Goal: Task Accomplishment & Management: Manage account settings

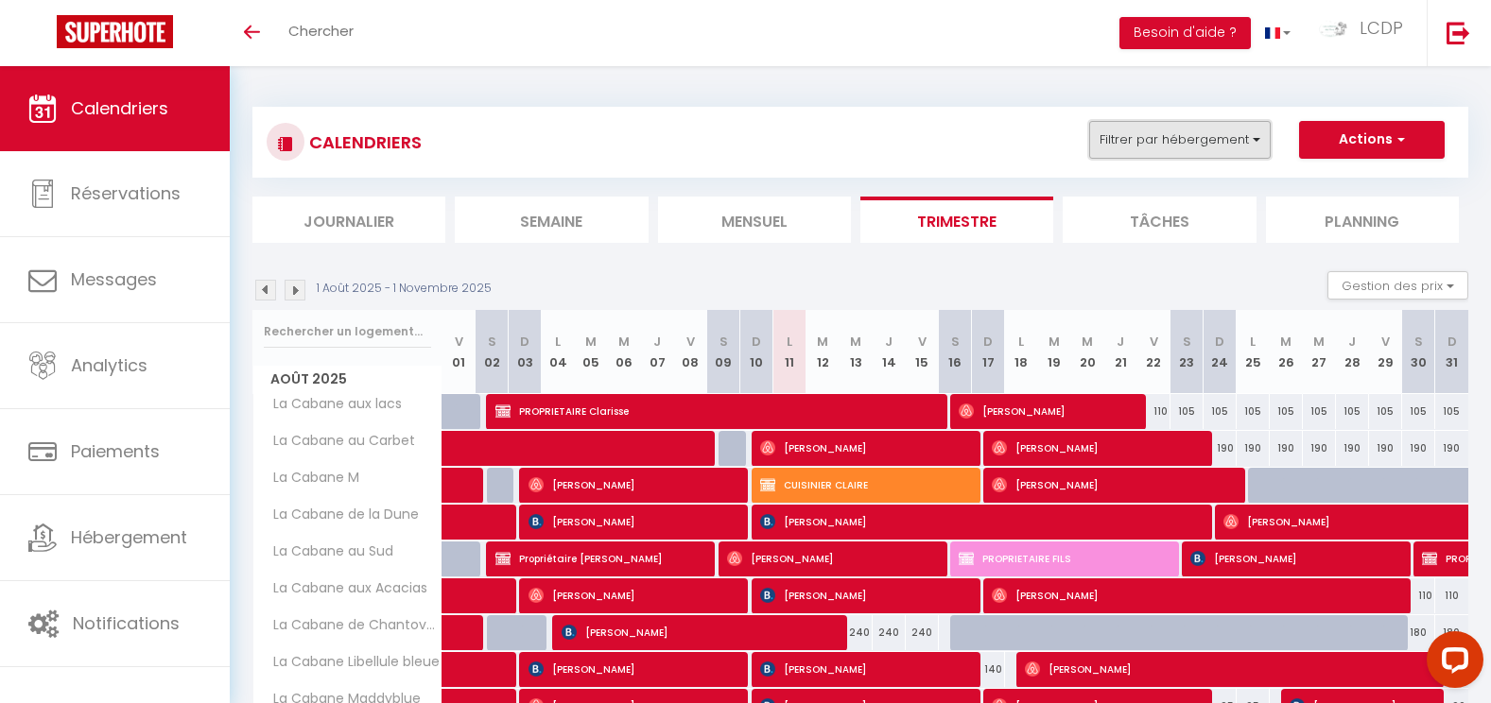
click at [1151, 142] on button "Filtrer par hébergement" at bounding box center [1179, 140] width 181 height 38
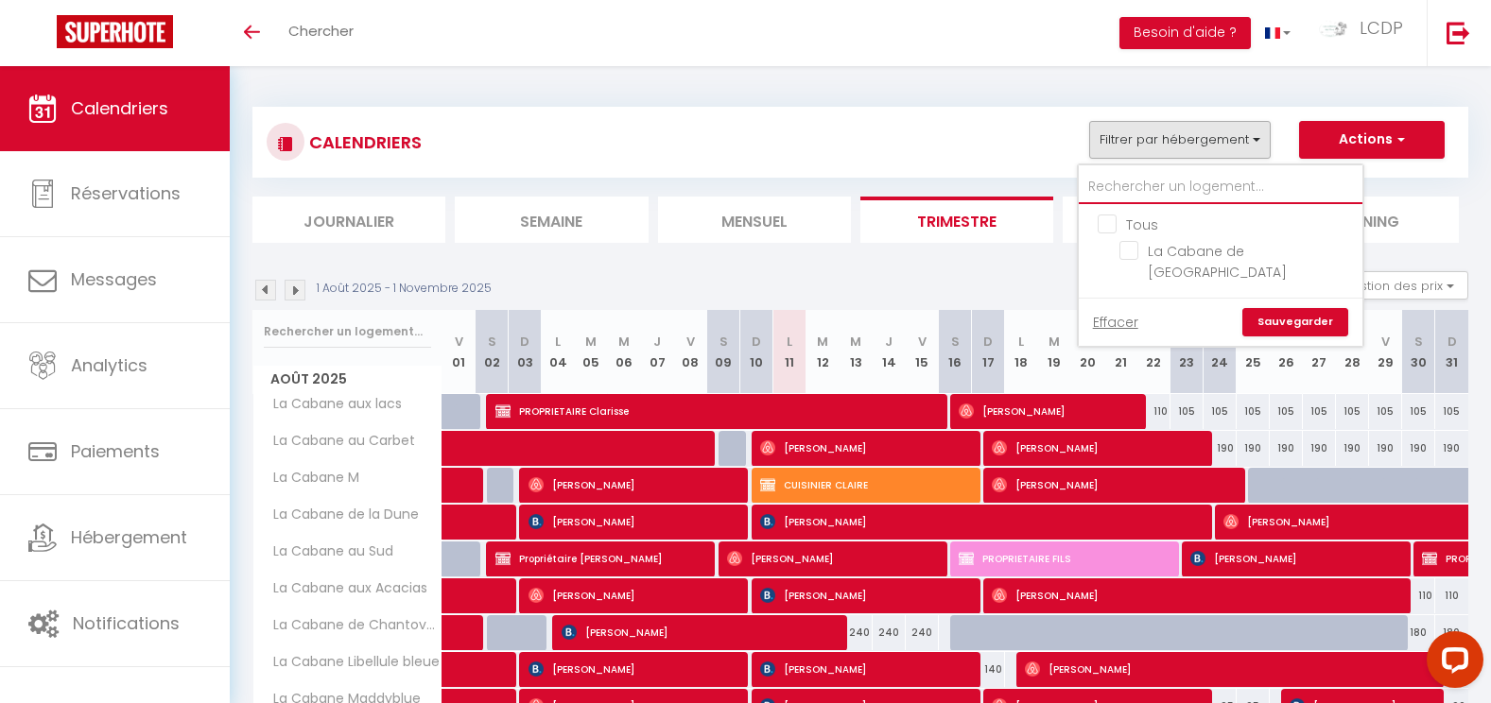
click at [1140, 194] on input "text" at bounding box center [1221, 187] width 284 height 34
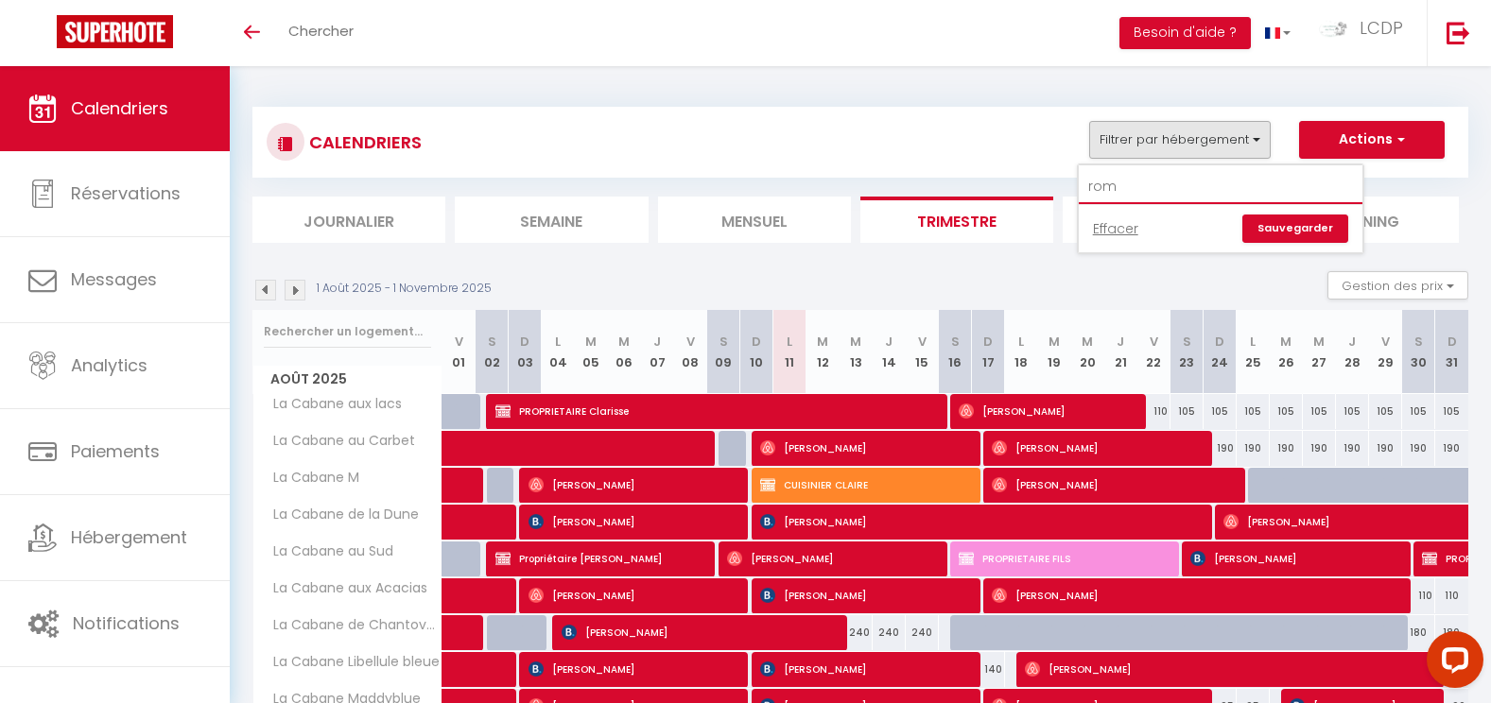
type input "rom"
click at [984, 147] on div "CALENDRIERS Filtrer par hébergement rom Effacer Sauvegarder Actions Nouvelle ré…" at bounding box center [860, 142] width 1187 height 43
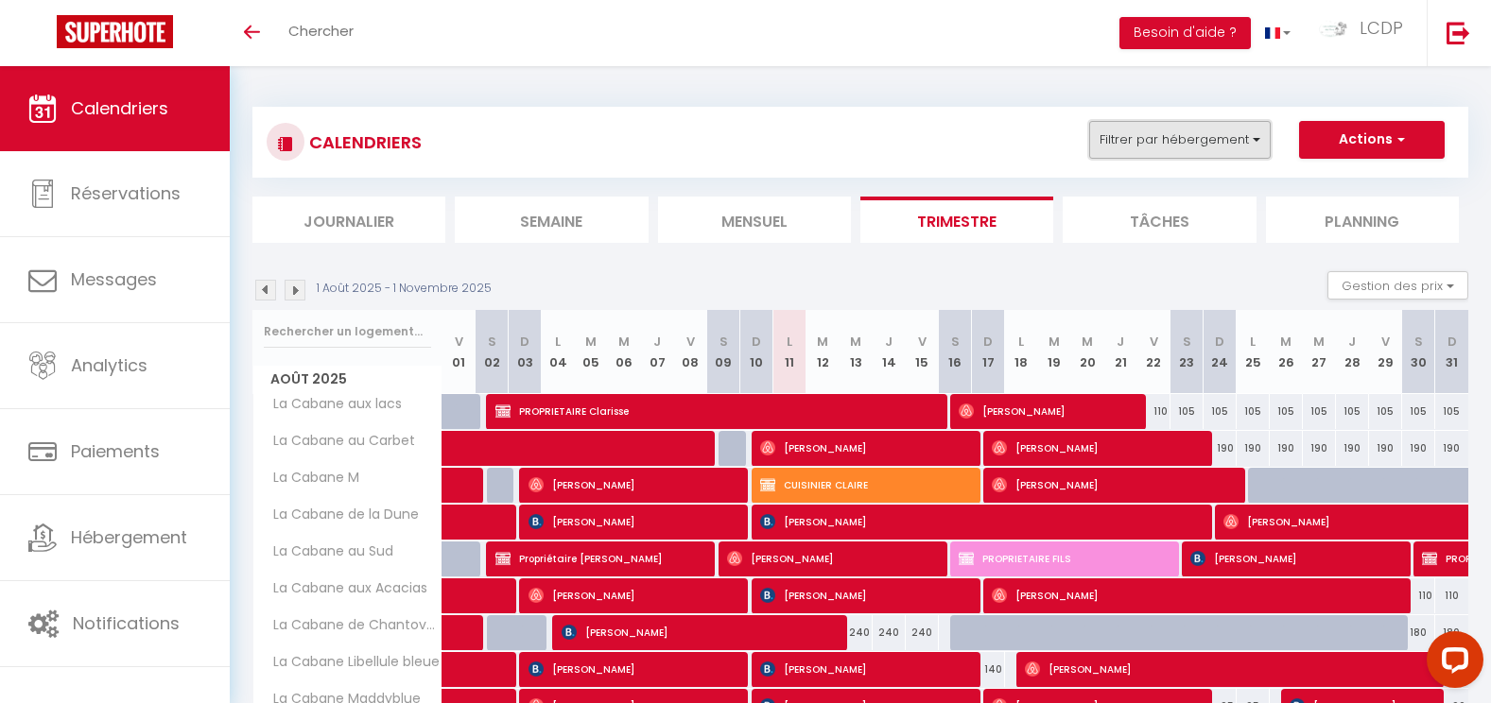
click at [1230, 154] on button "Filtrer par hébergement" at bounding box center [1179, 140] width 181 height 38
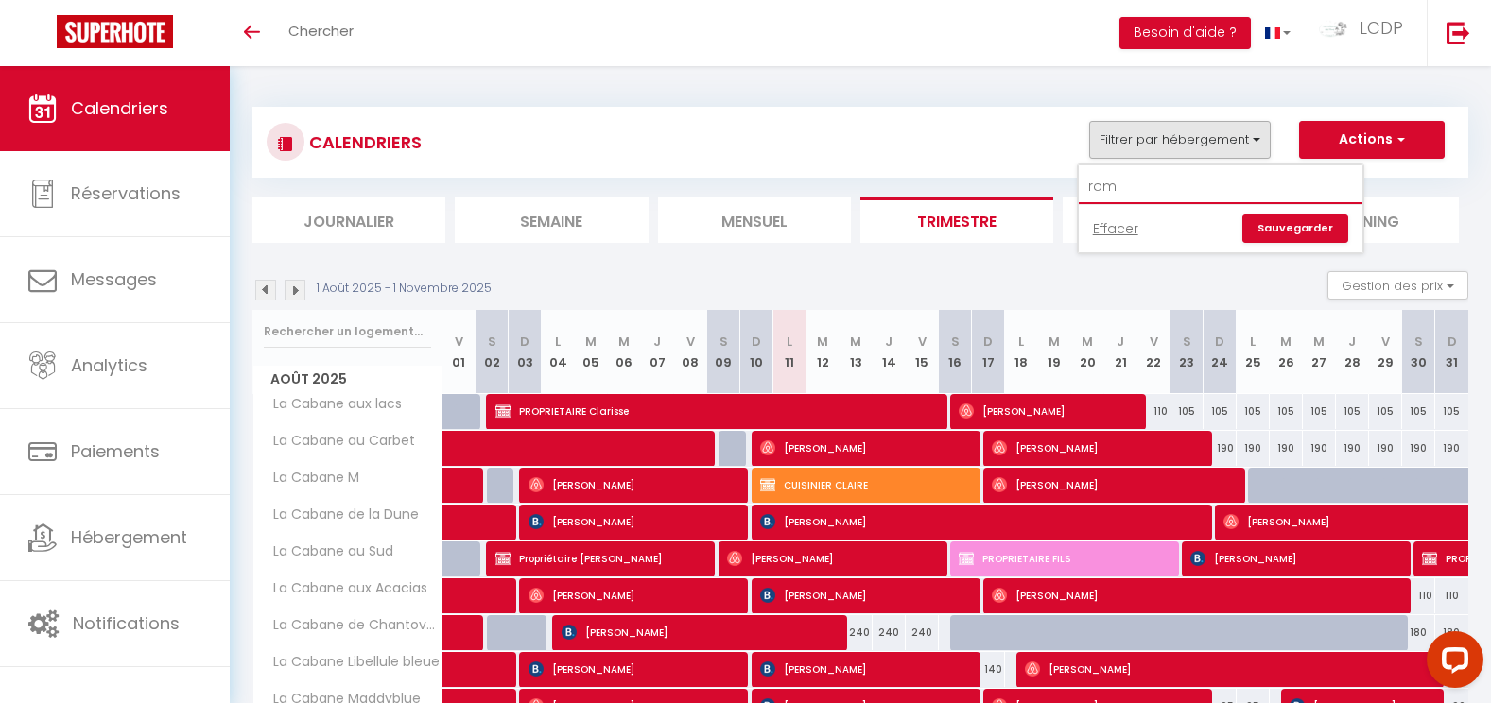
click at [1149, 181] on input "rom" at bounding box center [1221, 187] width 284 height 34
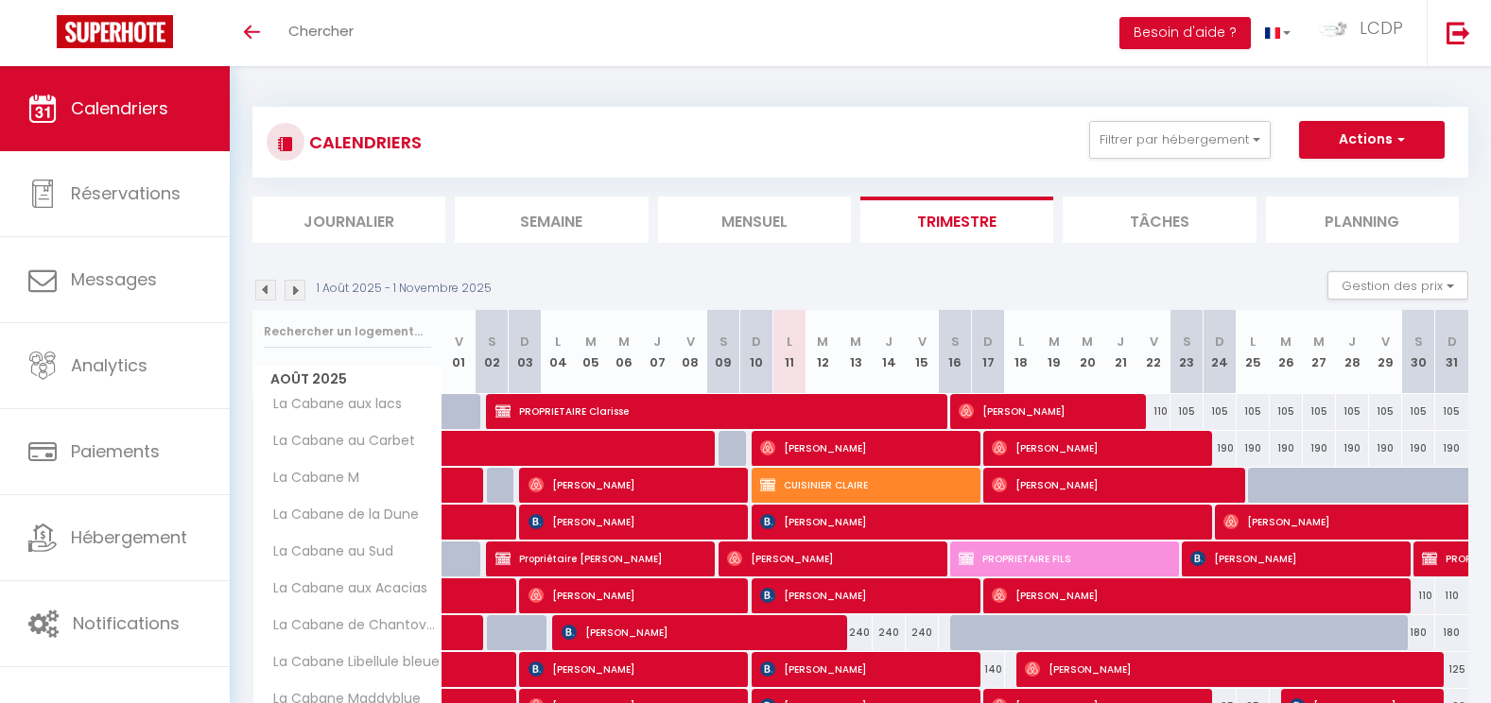
click at [1127, 160] on div "CALENDRIERS Filtrer par hébergement Tous La Cabane Pernaout La Cabane Montauzet…" at bounding box center [860, 142] width 1187 height 43
click at [1126, 149] on button "Filtrer par hébergement" at bounding box center [1179, 140] width 181 height 38
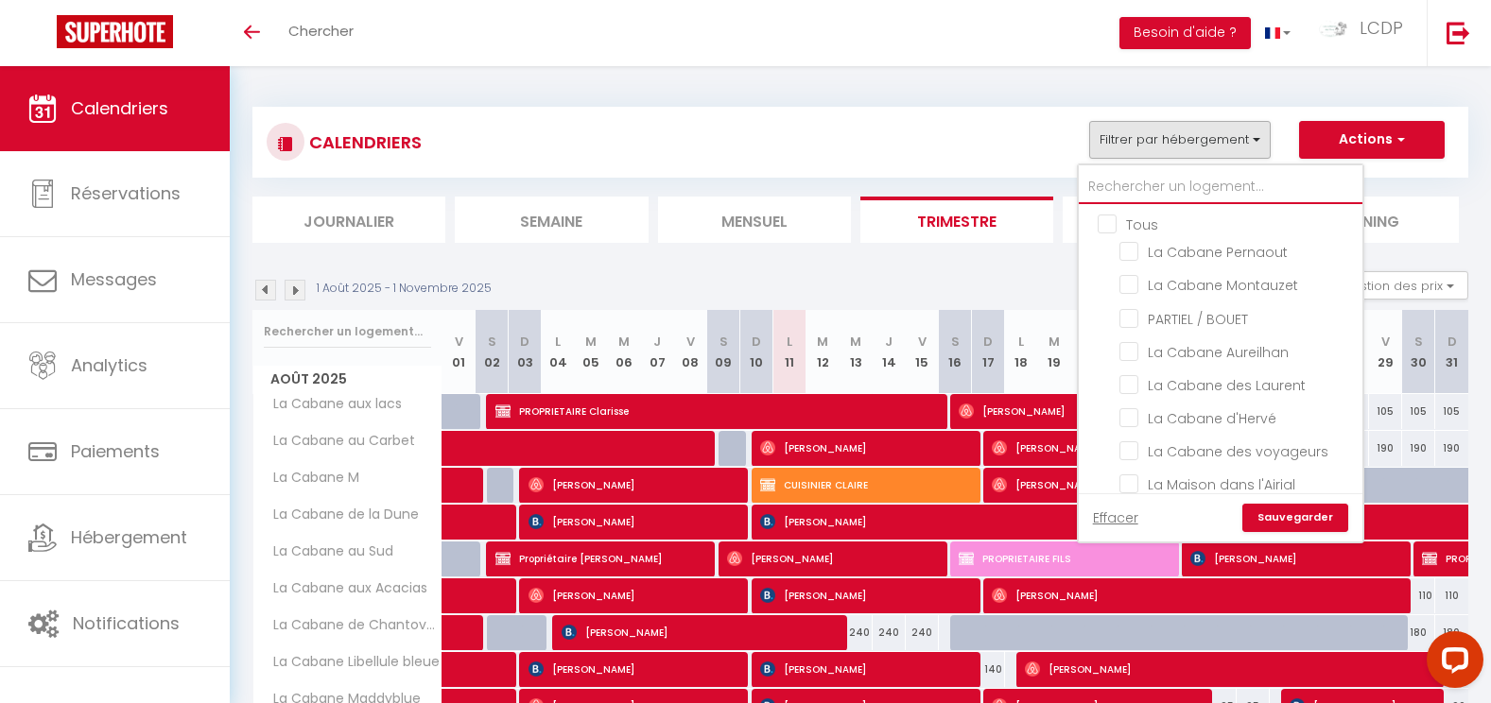
click at [1146, 192] on input "text" at bounding box center [1221, 187] width 284 height 34
type input "r"
checkbox input "false"
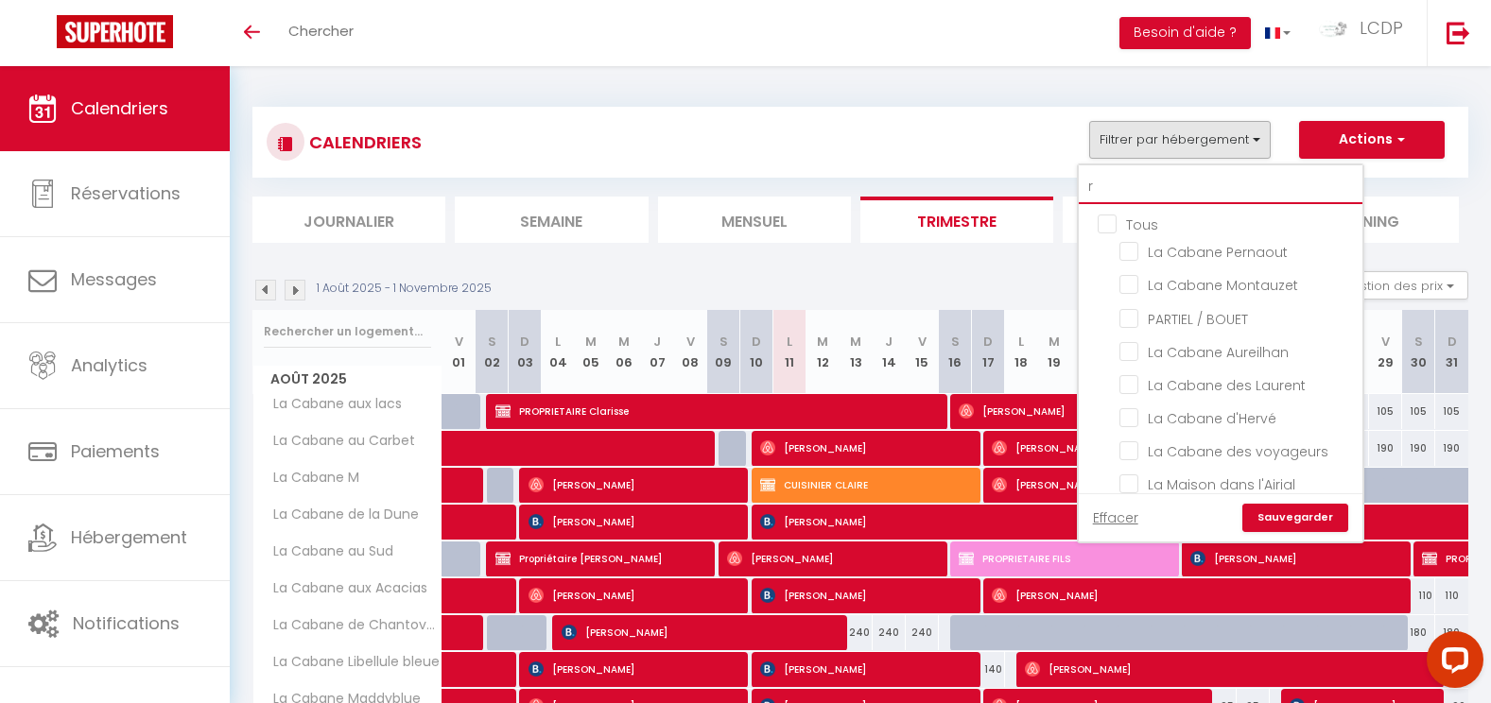
checkbox input "false"
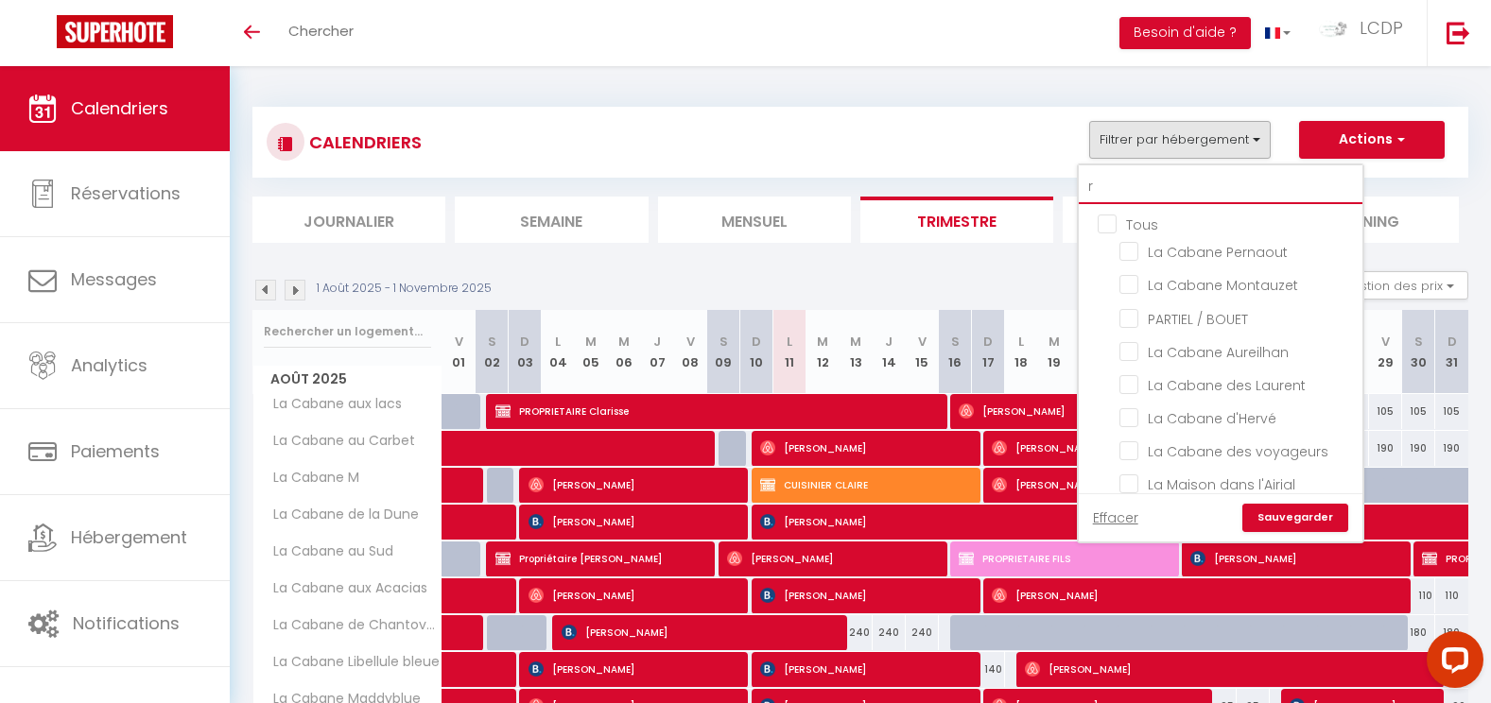
checkbox input "false"
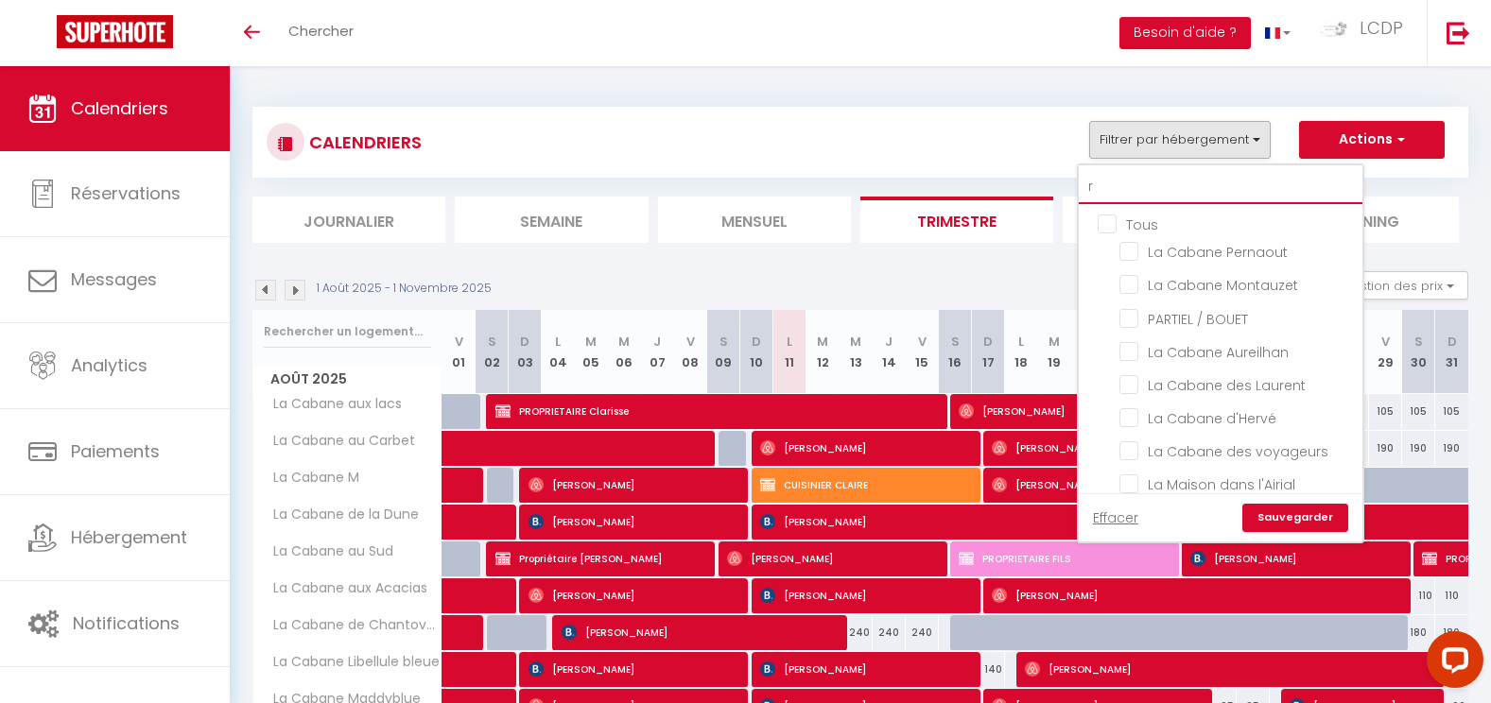
checkbox input "false"
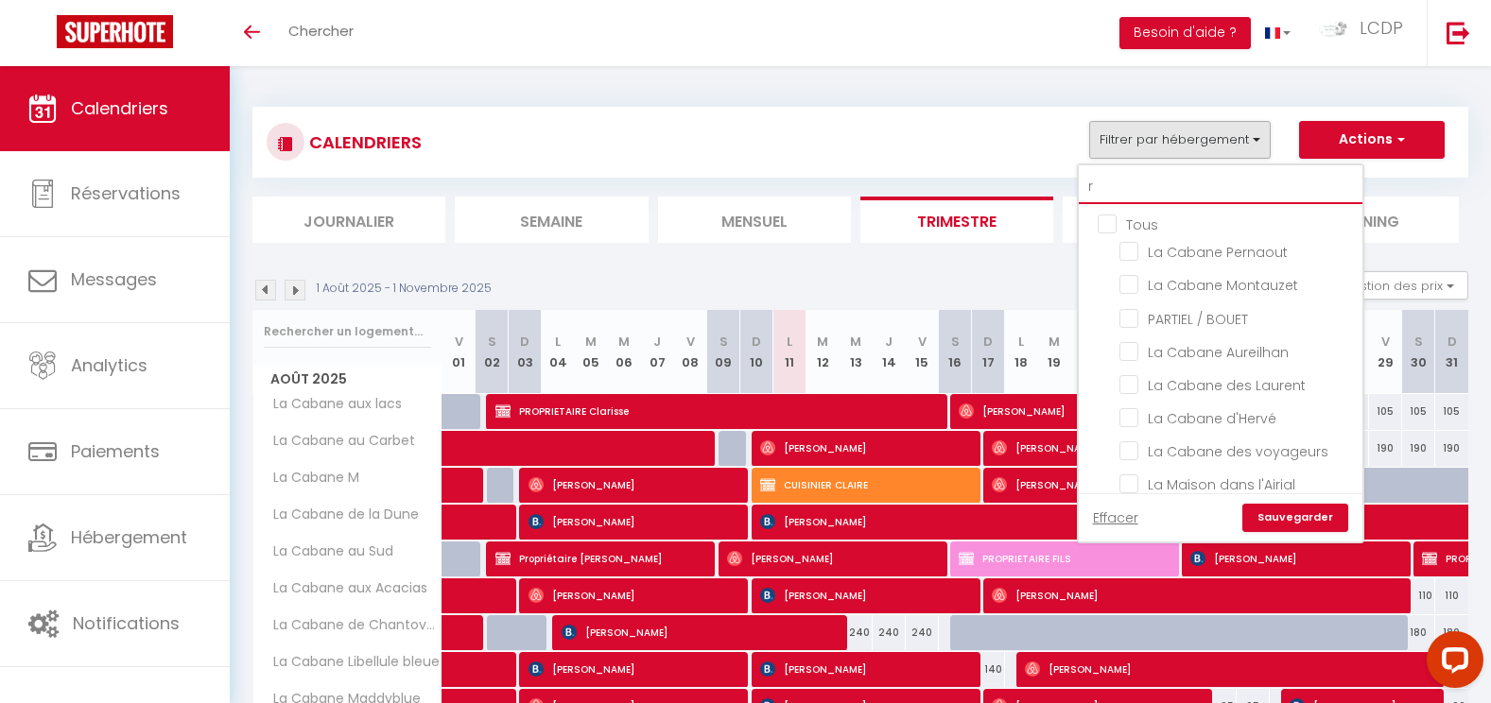
checkbox input "false"
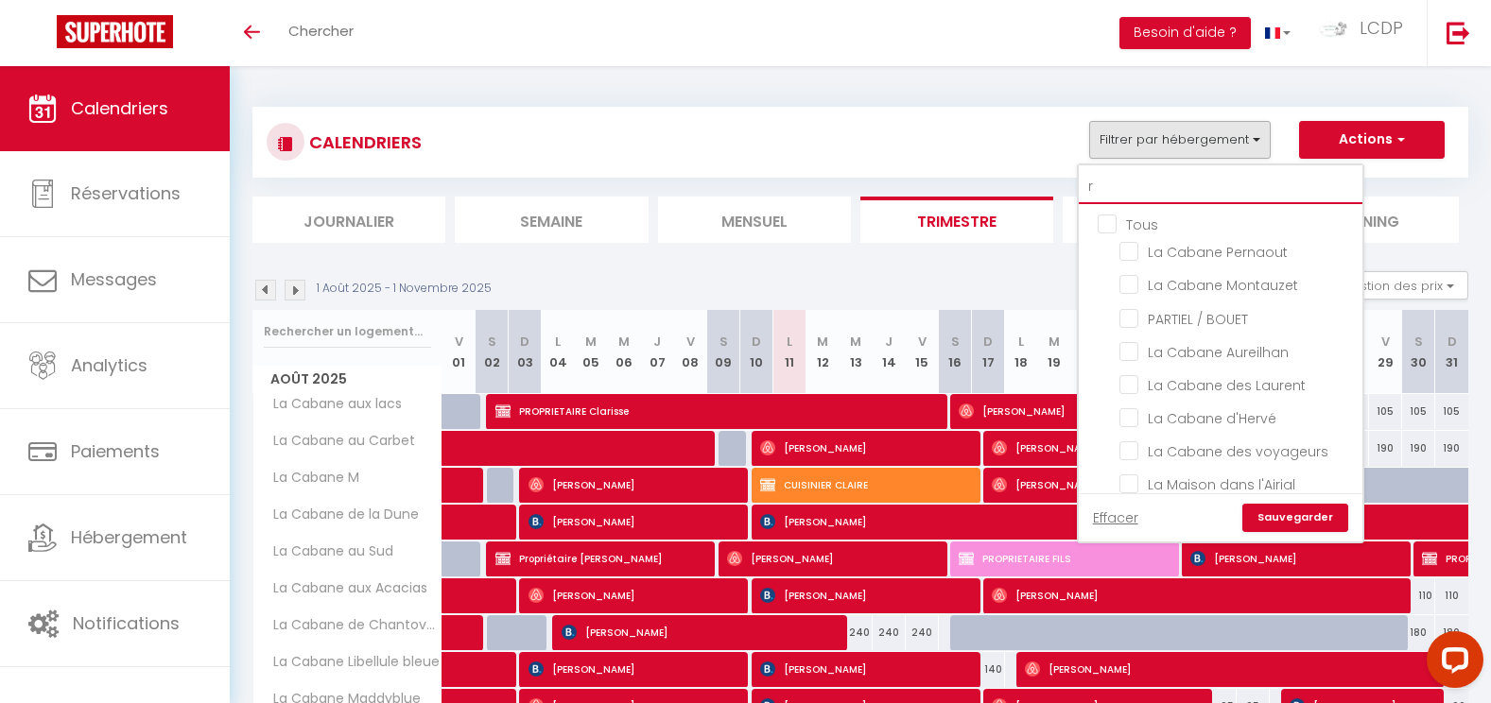
checkbox input "false"
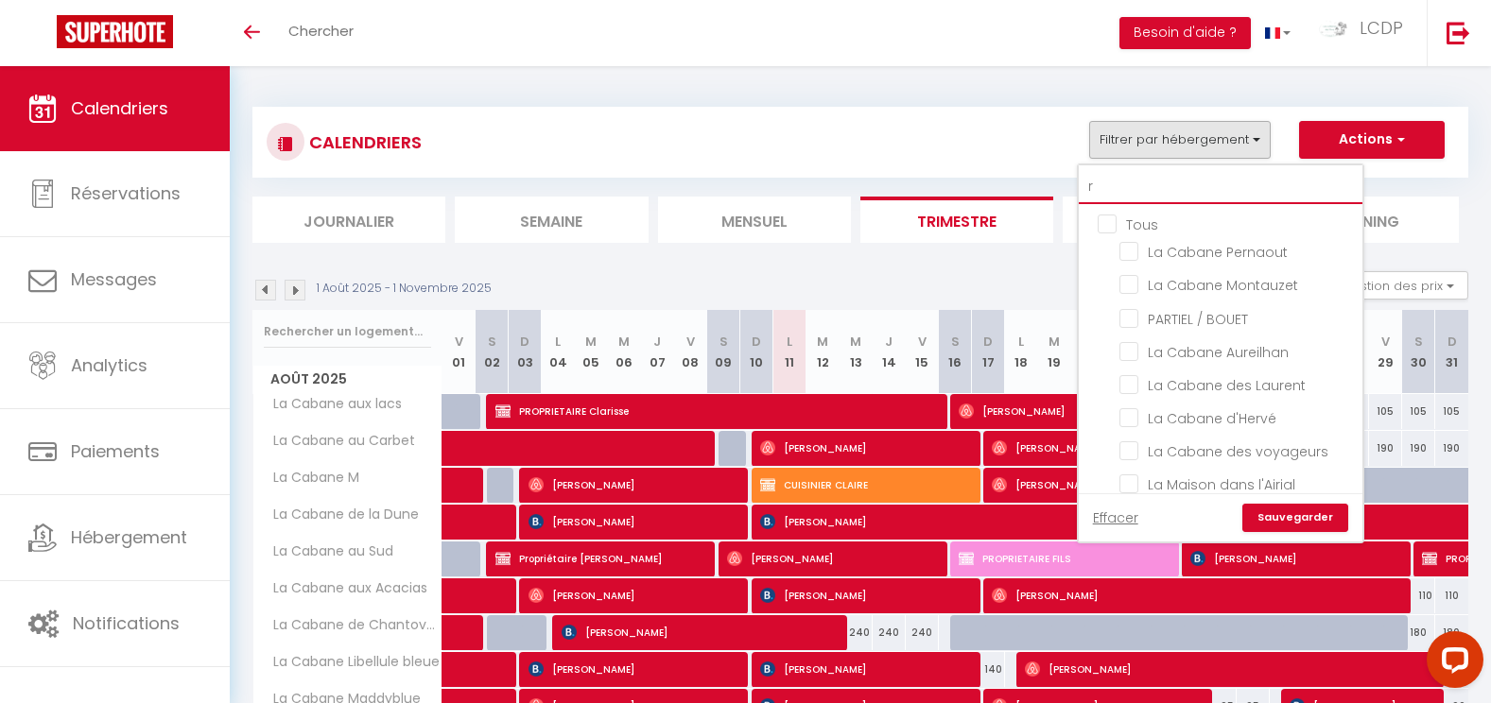
checkbox input "false"
type input "ro"
checkbox input "false"
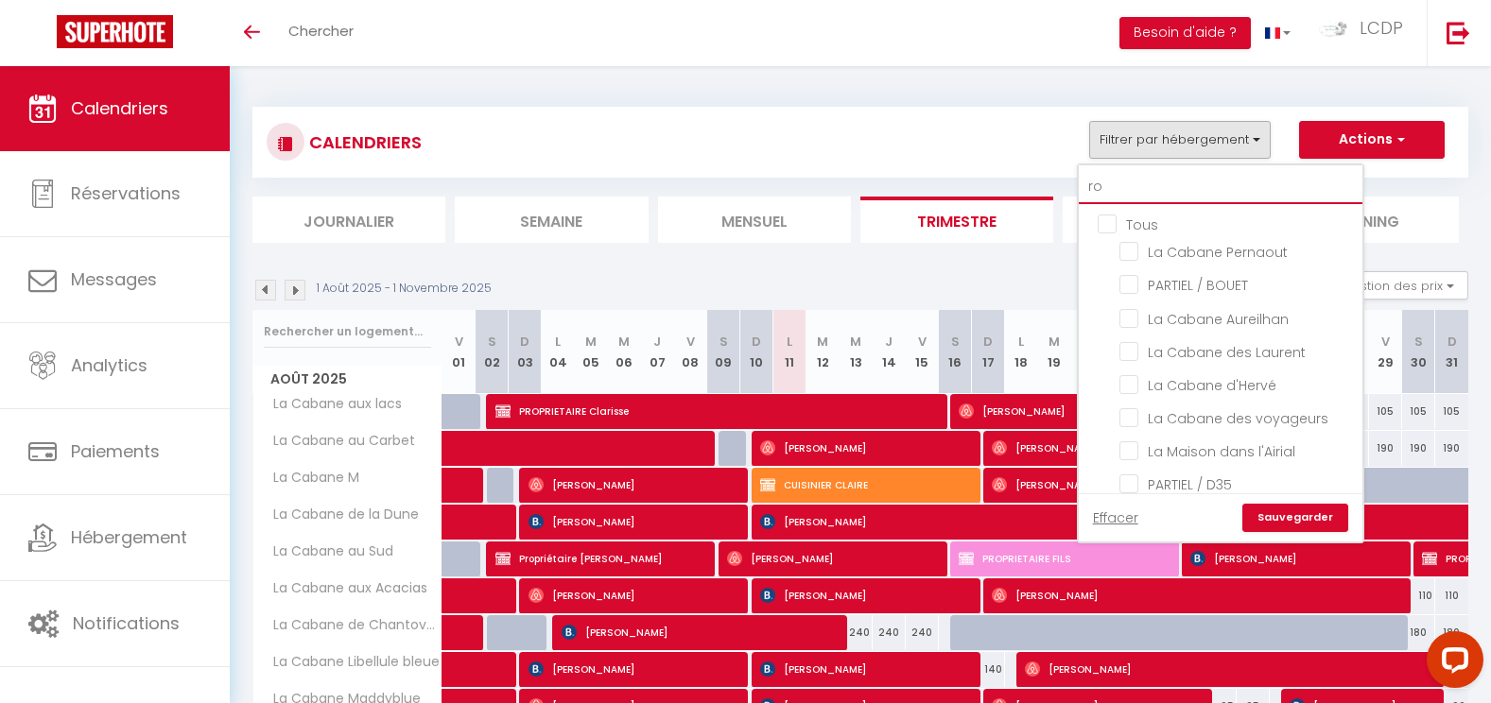
checkbox input "false"
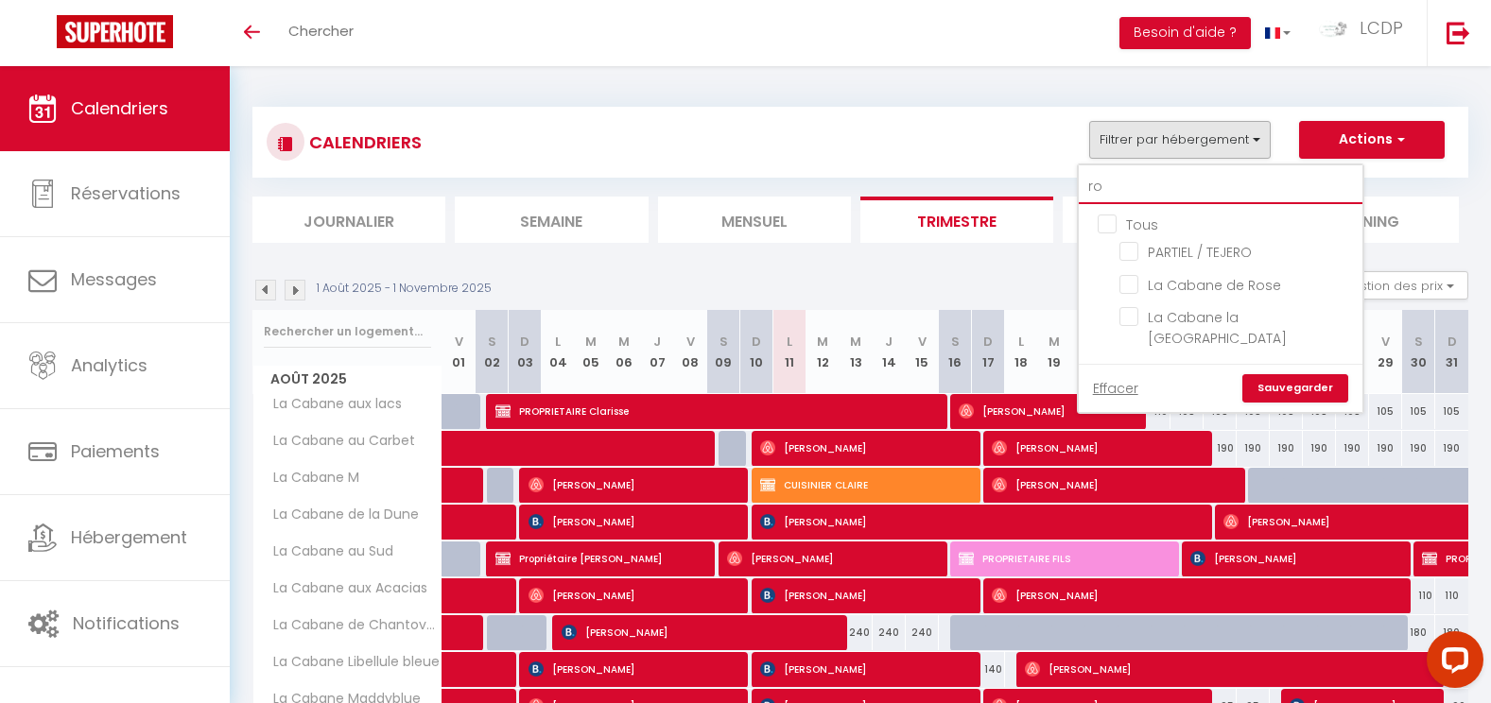
type input "rom"
checkbox input "false"
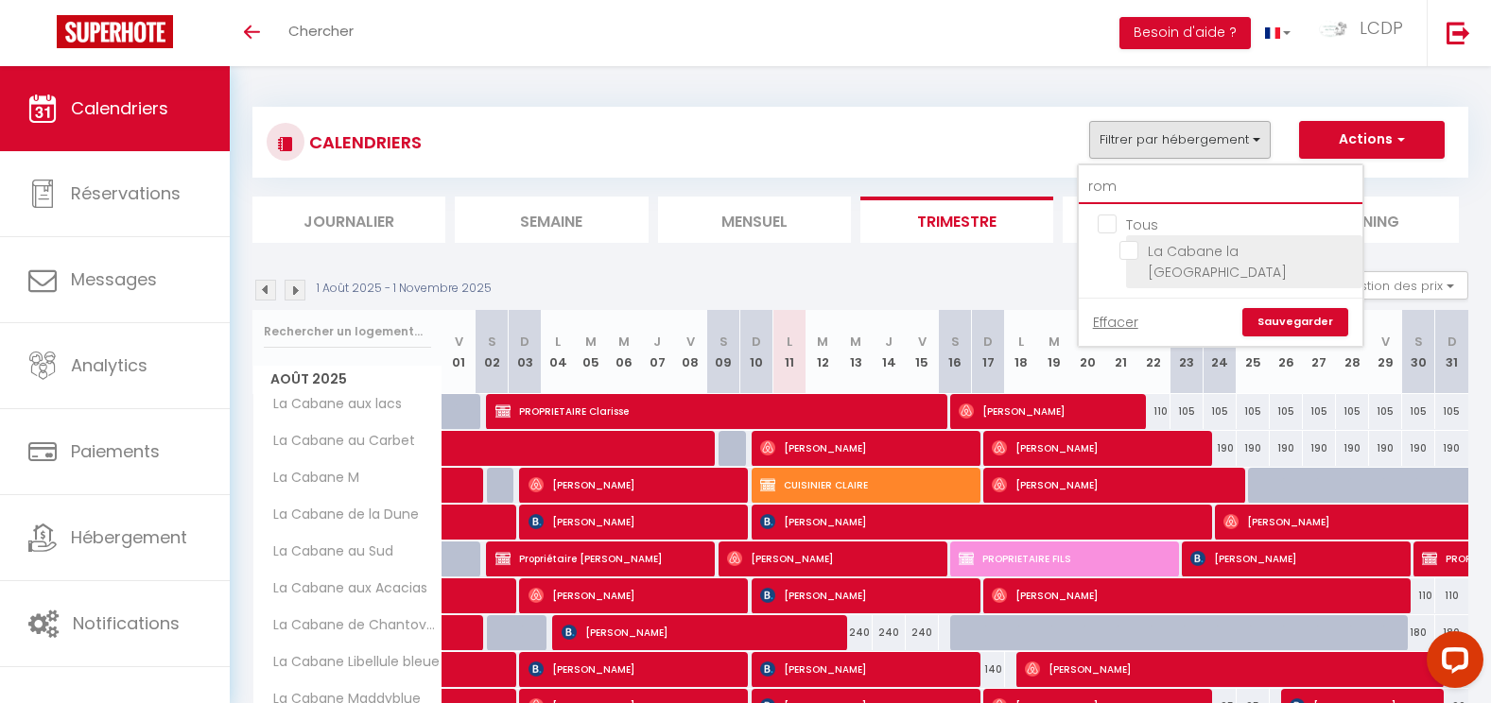
type input "rom"
click at [1168, 241] on input "La Cabane la [GEOGRAPHIC_DATA]" at bounding box center [1237, 250] width 236 height 19
checkbox input "true"
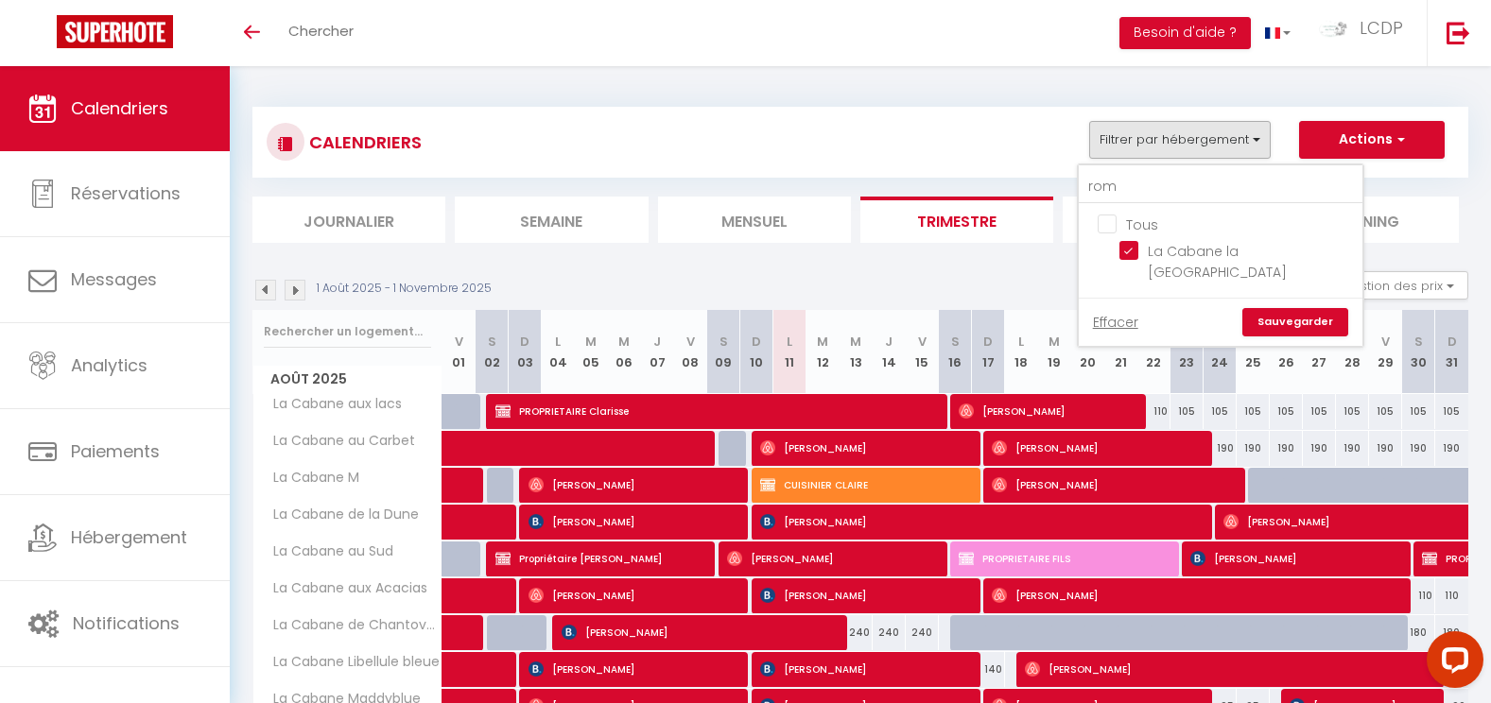
click at [1320, 315] on link "Sauvegarder" at bounding box center [1295, 322] width 106 height 28
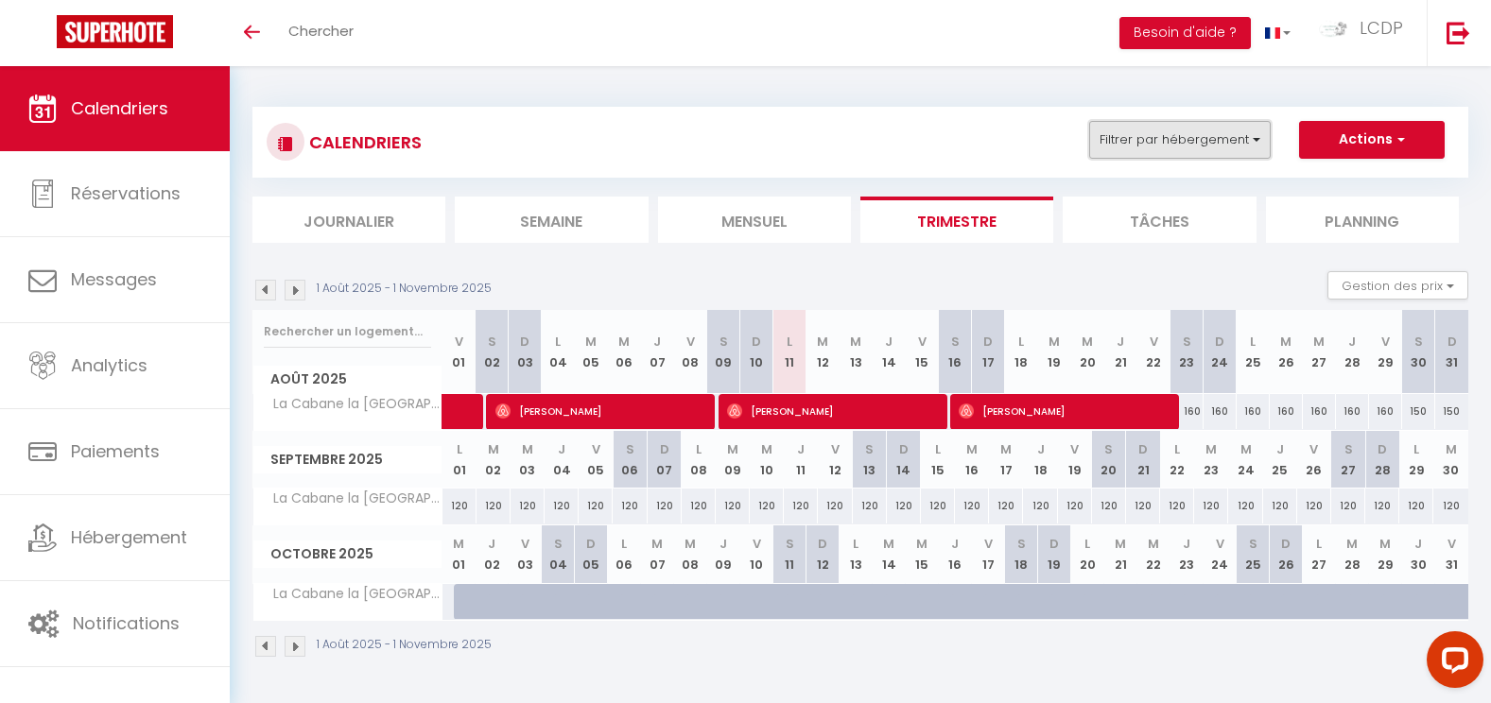
click at [1183, 144] on button "Filtrer par hébergement" at bounding box center [1179, 140] width 181 height 38
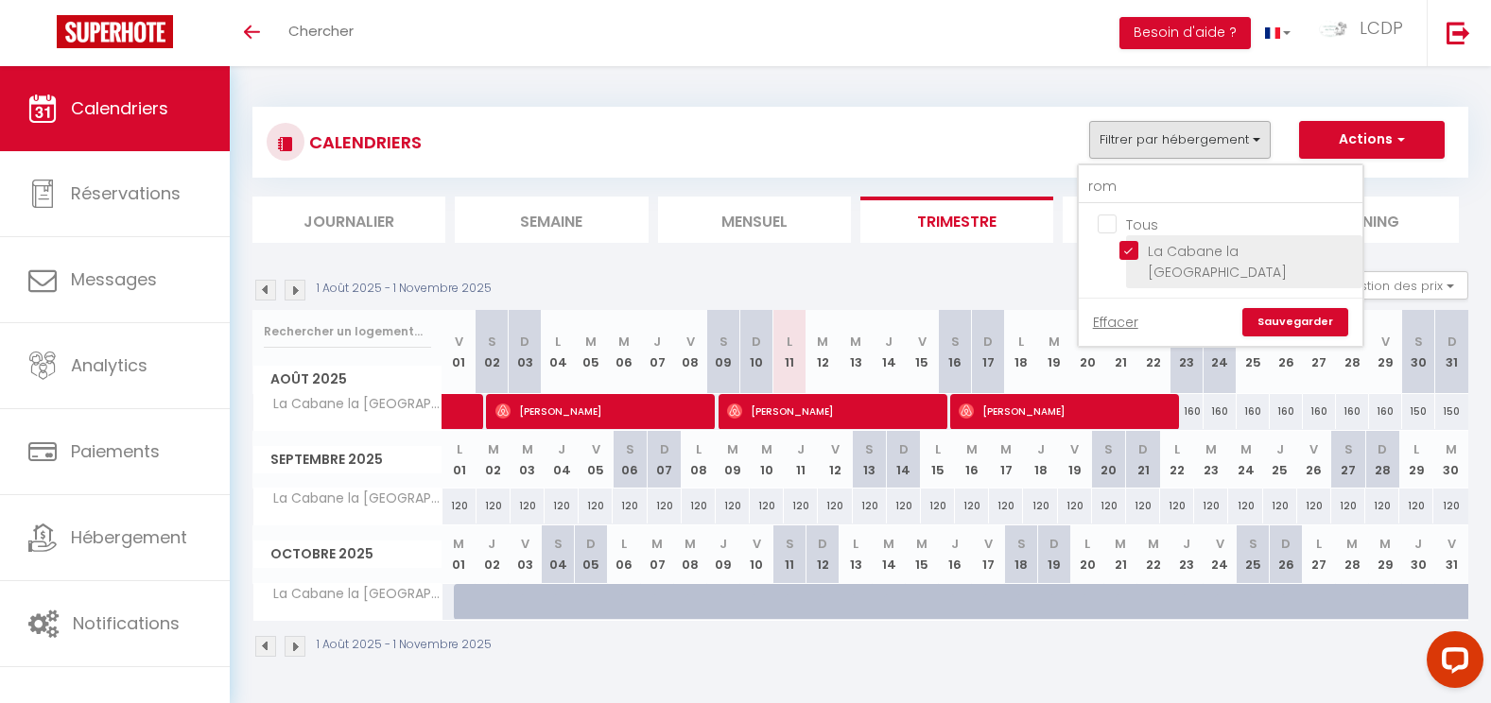
click at [1131, 251] on input "La Cabane la [GEOGRAPHIC_DATA]" at bounding box center [1237, 250] width 236 height 19
checkbox input "false"
click at [1311, 308] on link "Sauvegarder" at bounding box center [1295, 322] width 106 height 28
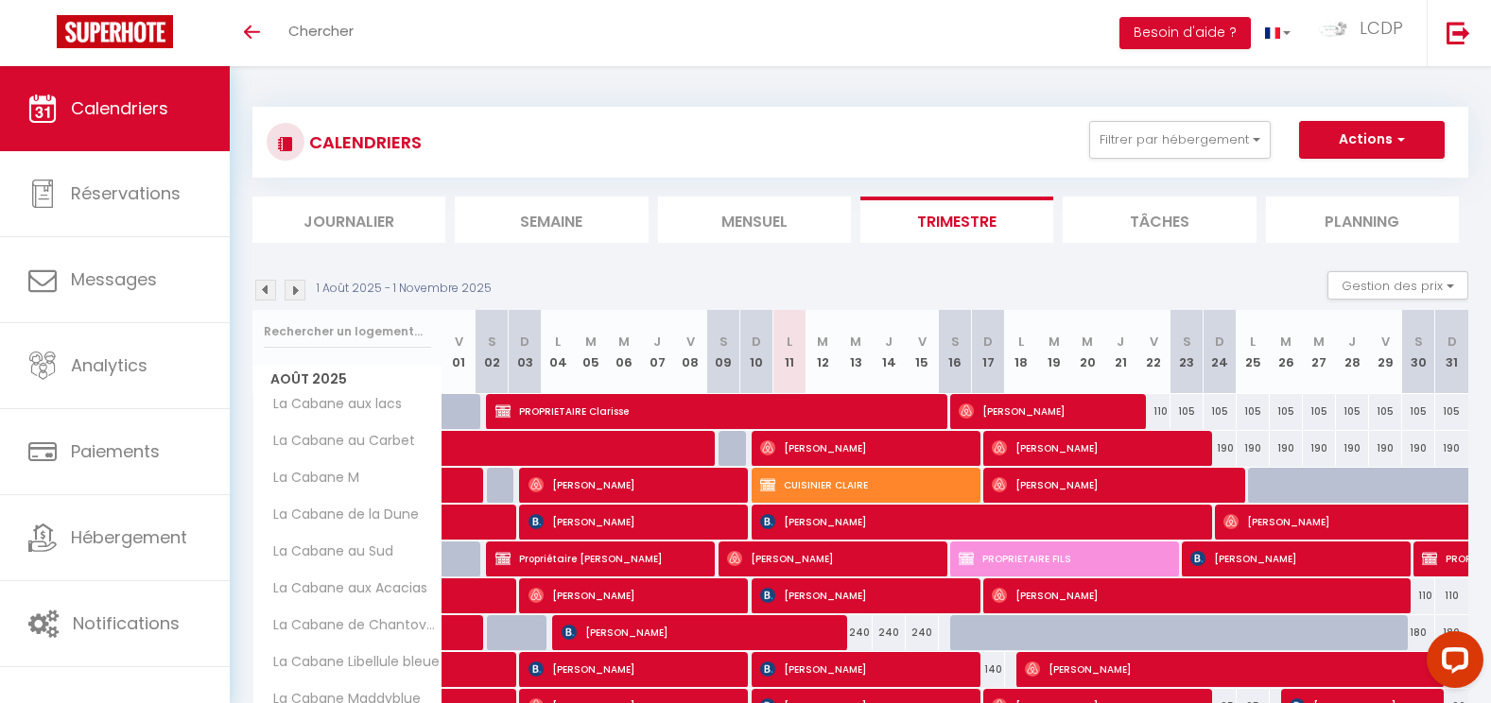
click at [757, 221] on li "Mensuel" at bounding box center [754, 220] width 193 height 46
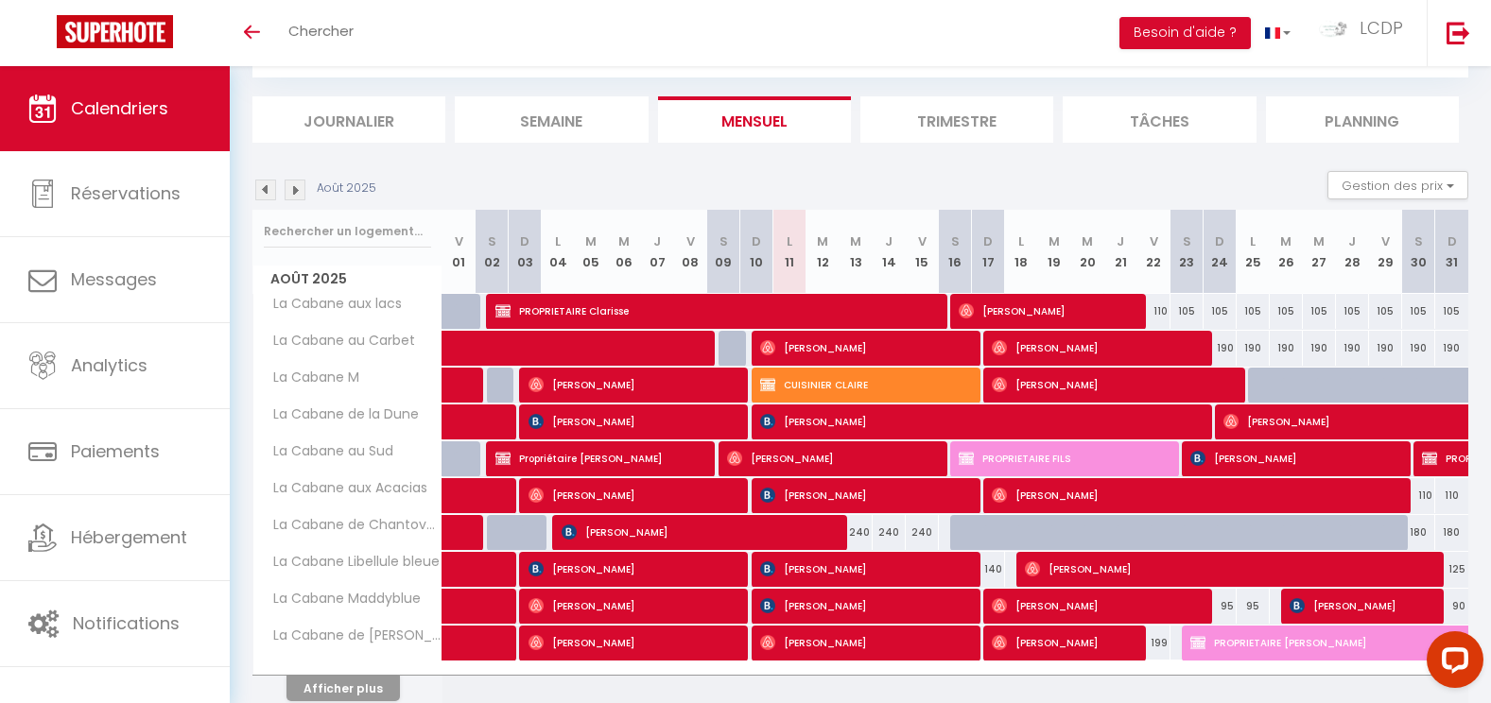
scroll to position [184, 0]
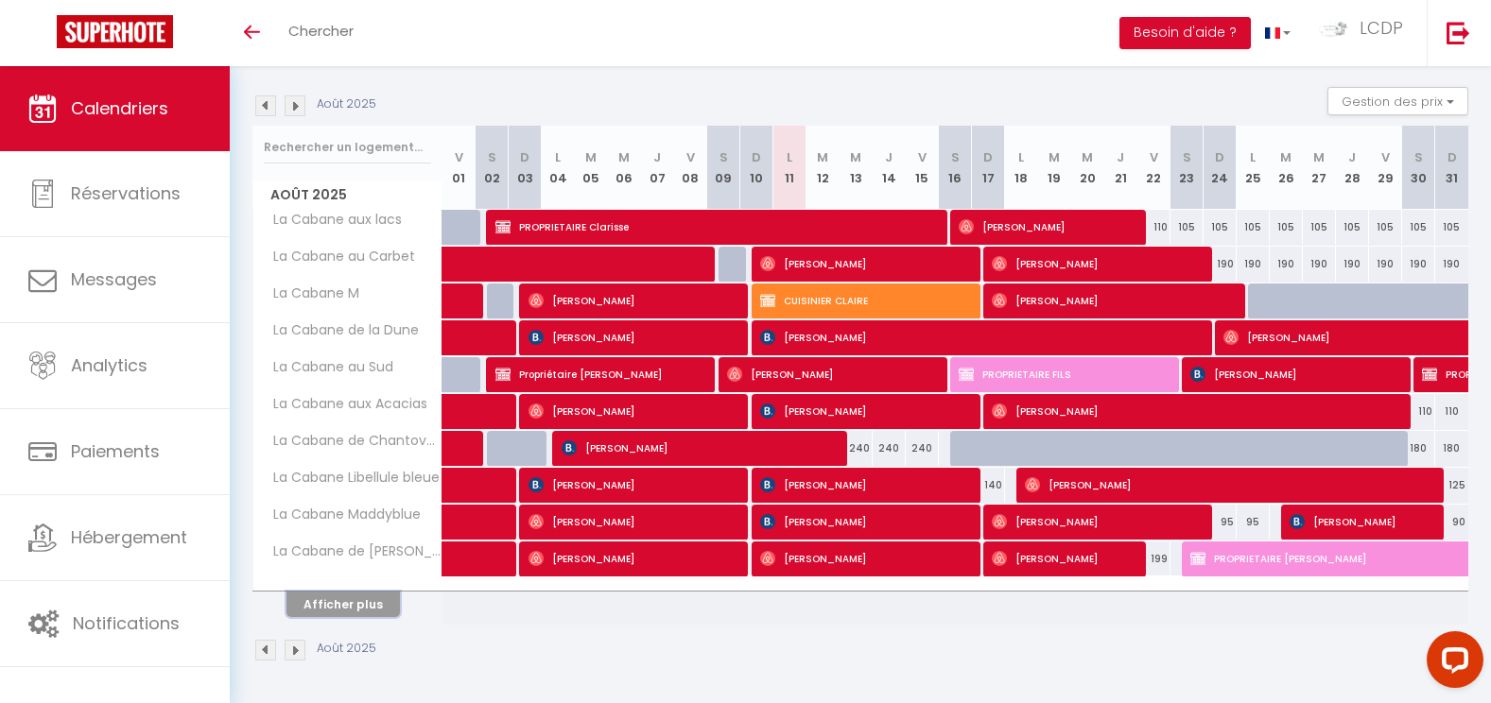
click at [383, 596] on button "Afficher plus" at bounding box center [342, 605] width 113 height 26
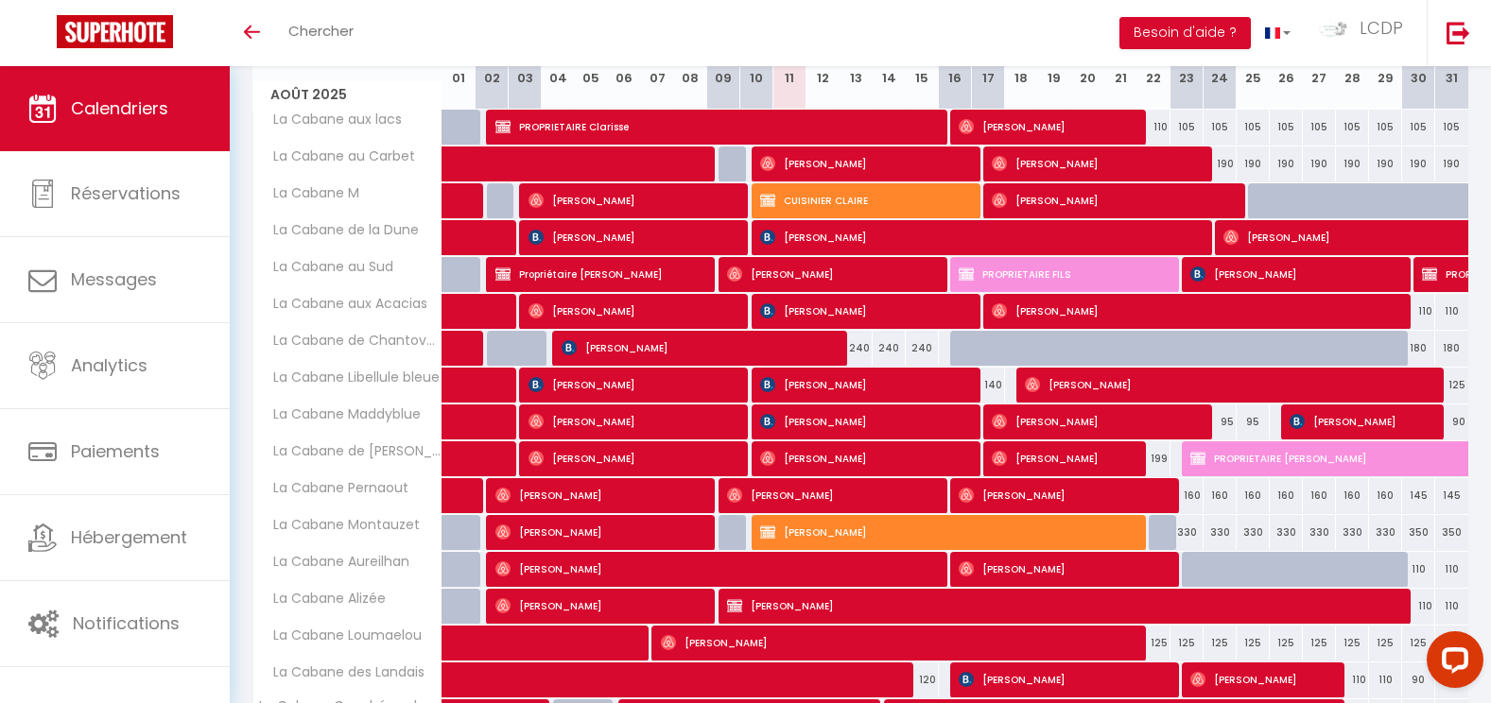
scroll to position [553, 0]
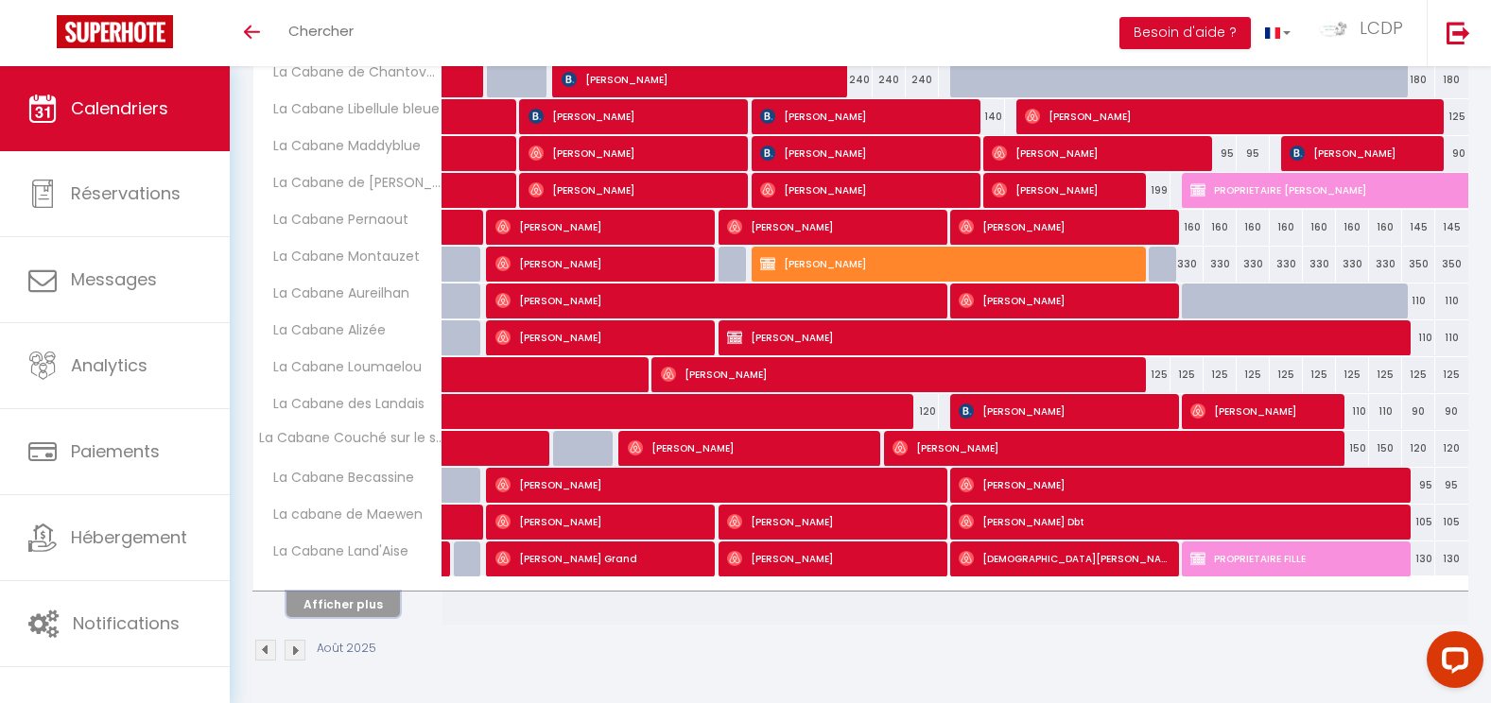
click at [358, 604] on button "Afficher plus" at bounding box center [342, 605] width 113 height 26
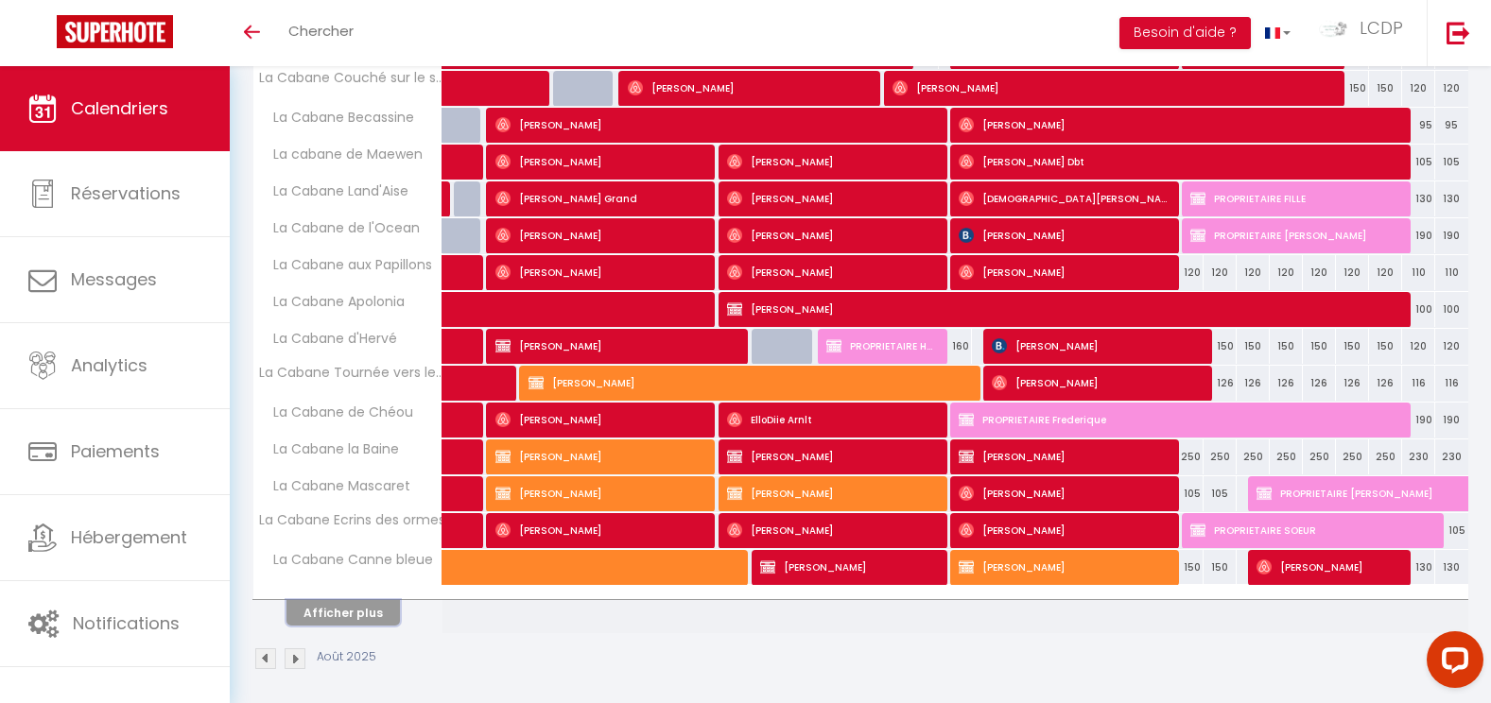
scroll to position [922, 0]
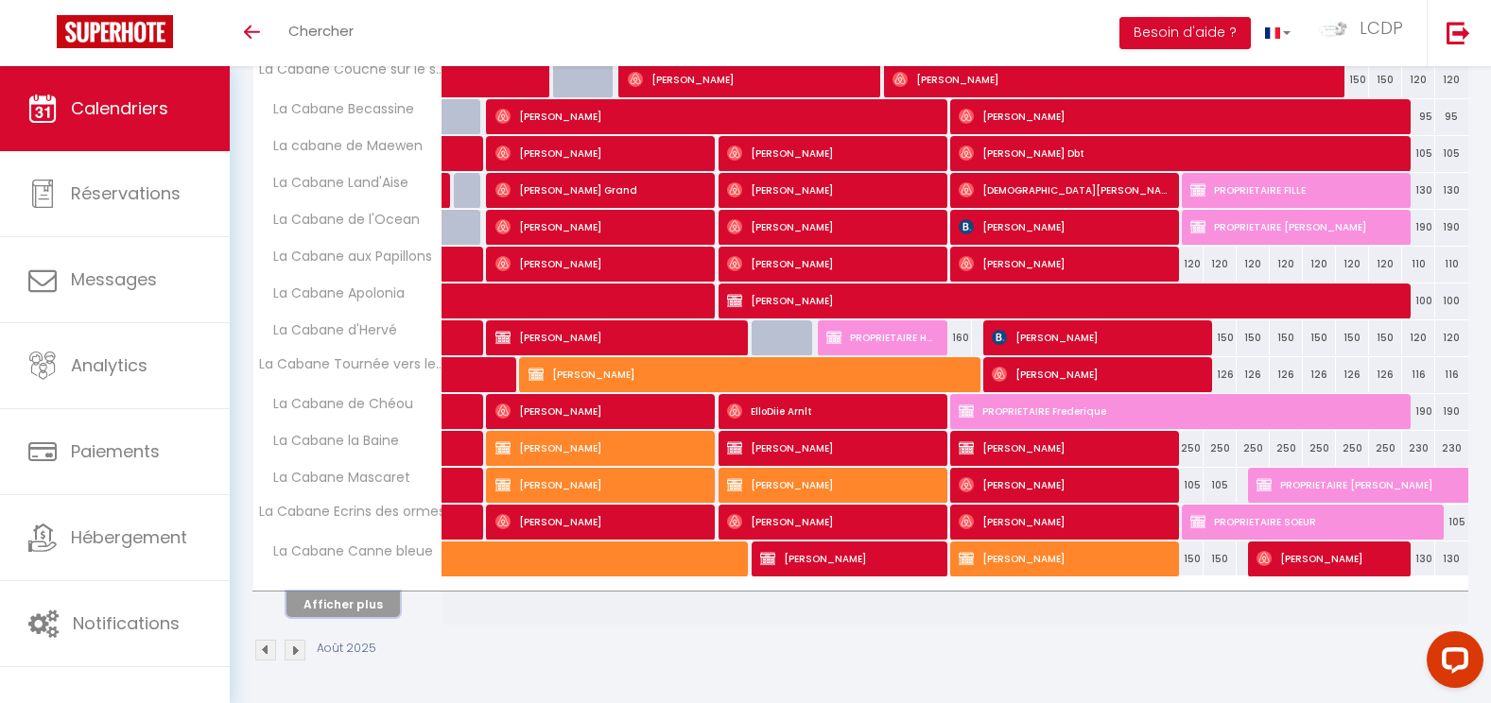
click at [361, 602] on button "Afficher plus" at bounding box center [342, 605] width 113 height 26
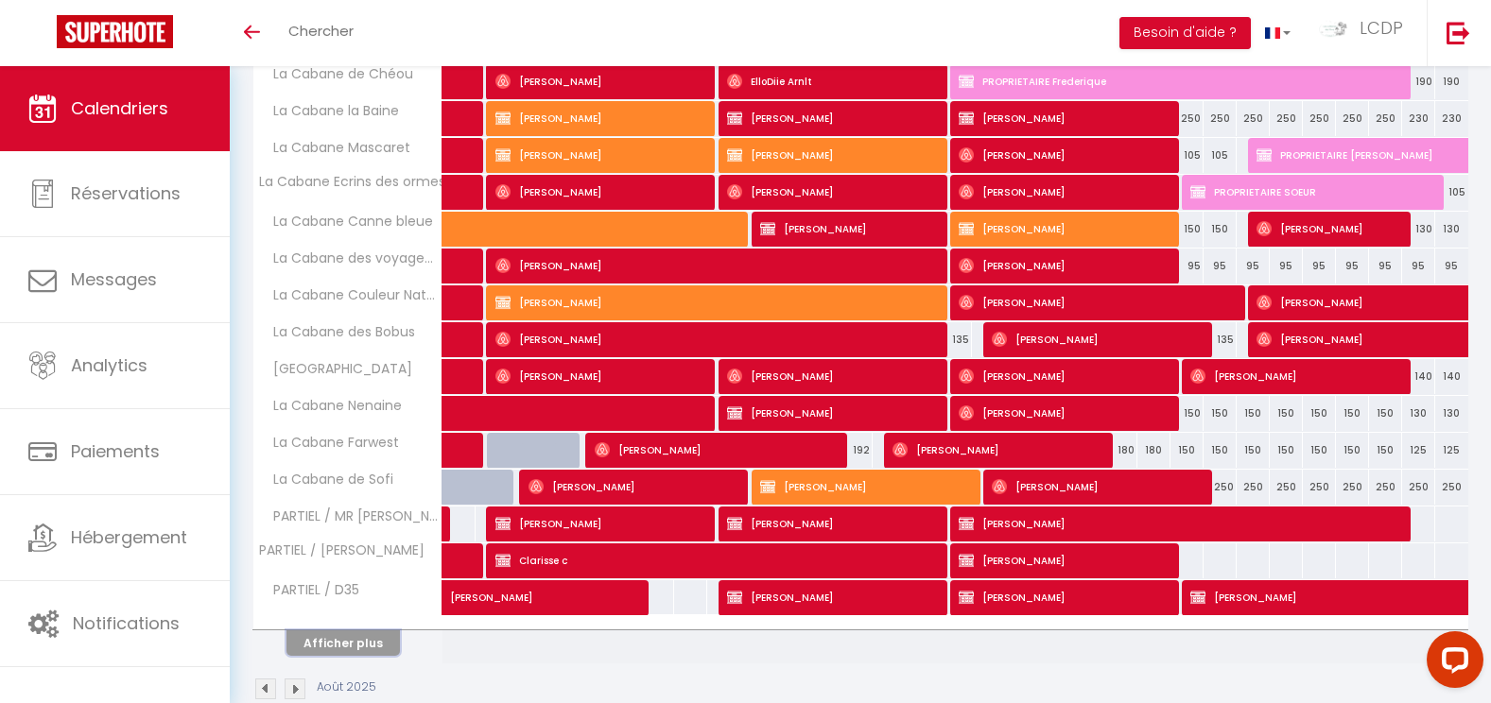
scroll to position [1290, 0]
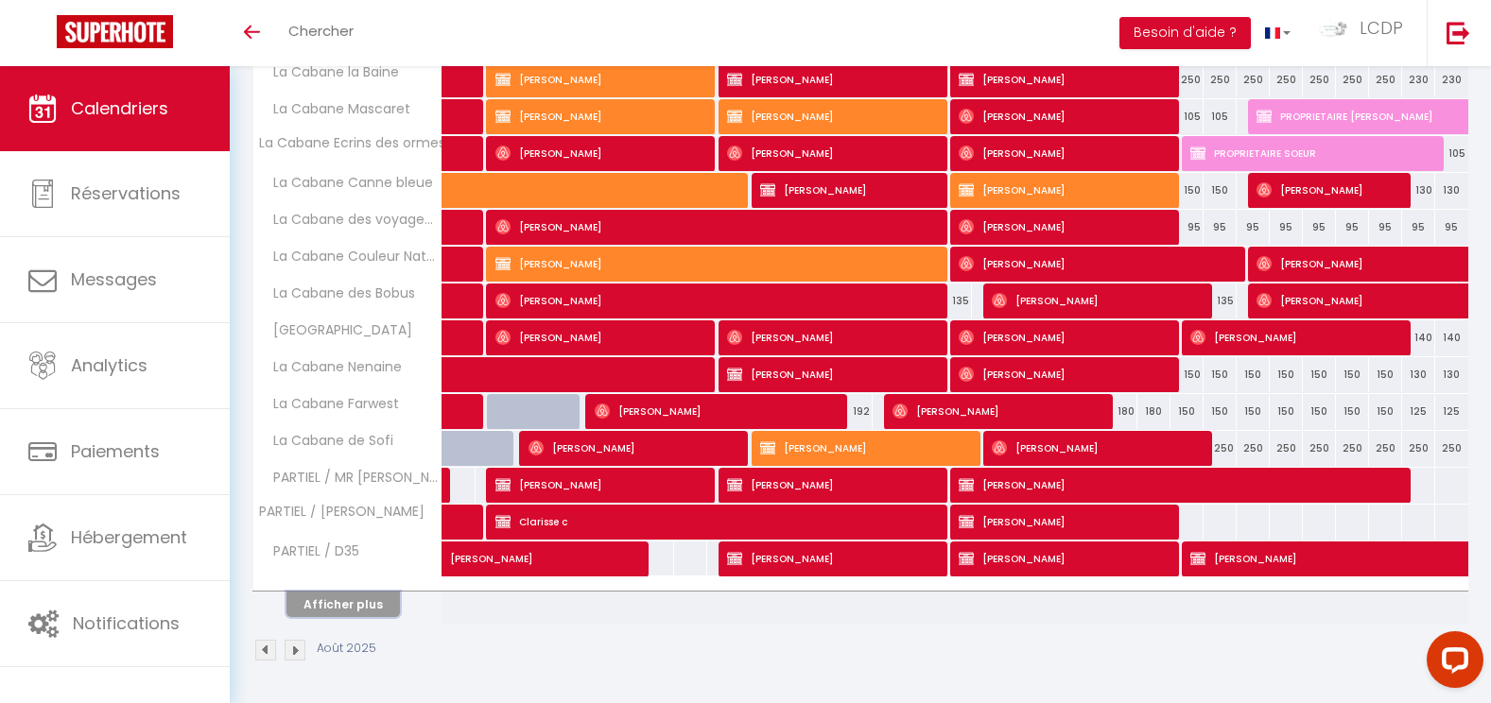
click at [337, 608] on button "Afficher plus" at bounding box center [342, 605] width 113 height 26
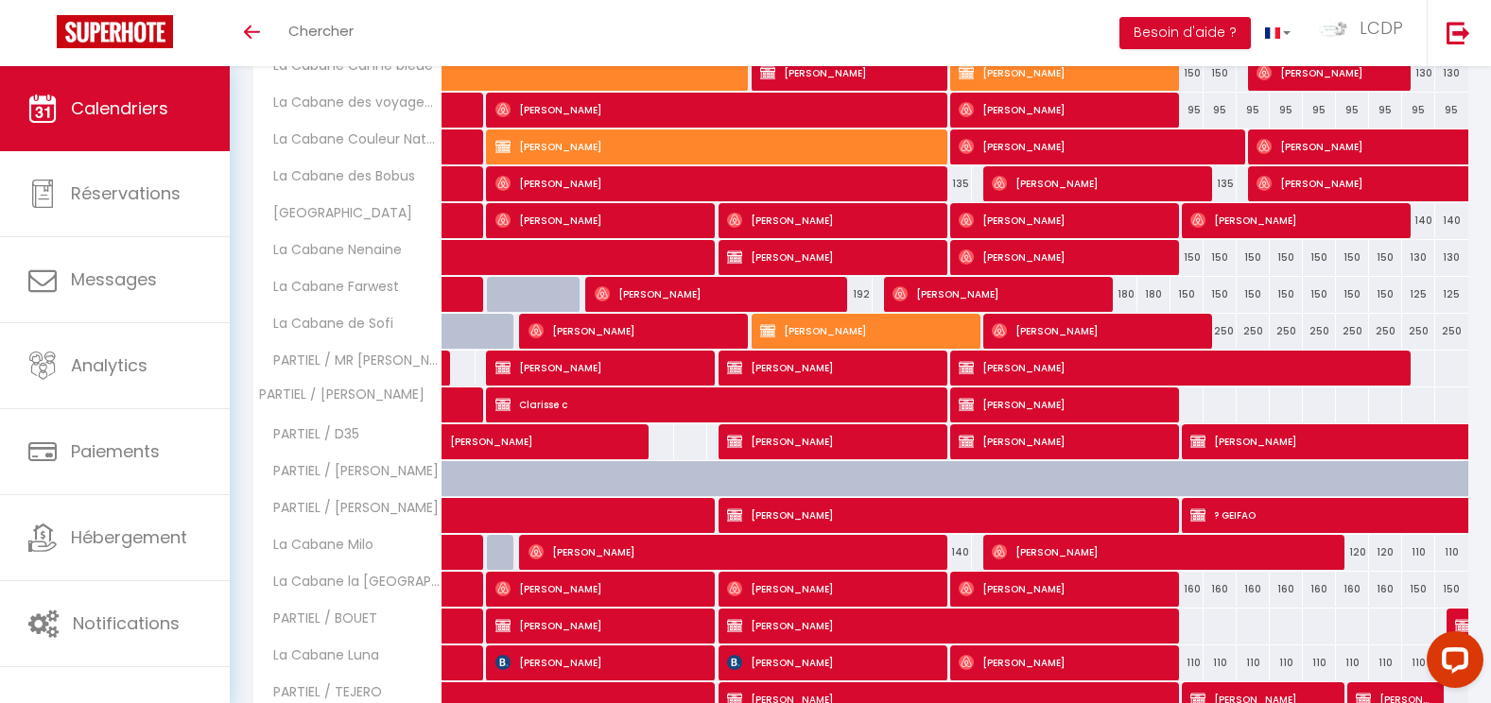
scroll to position [1659, 0]
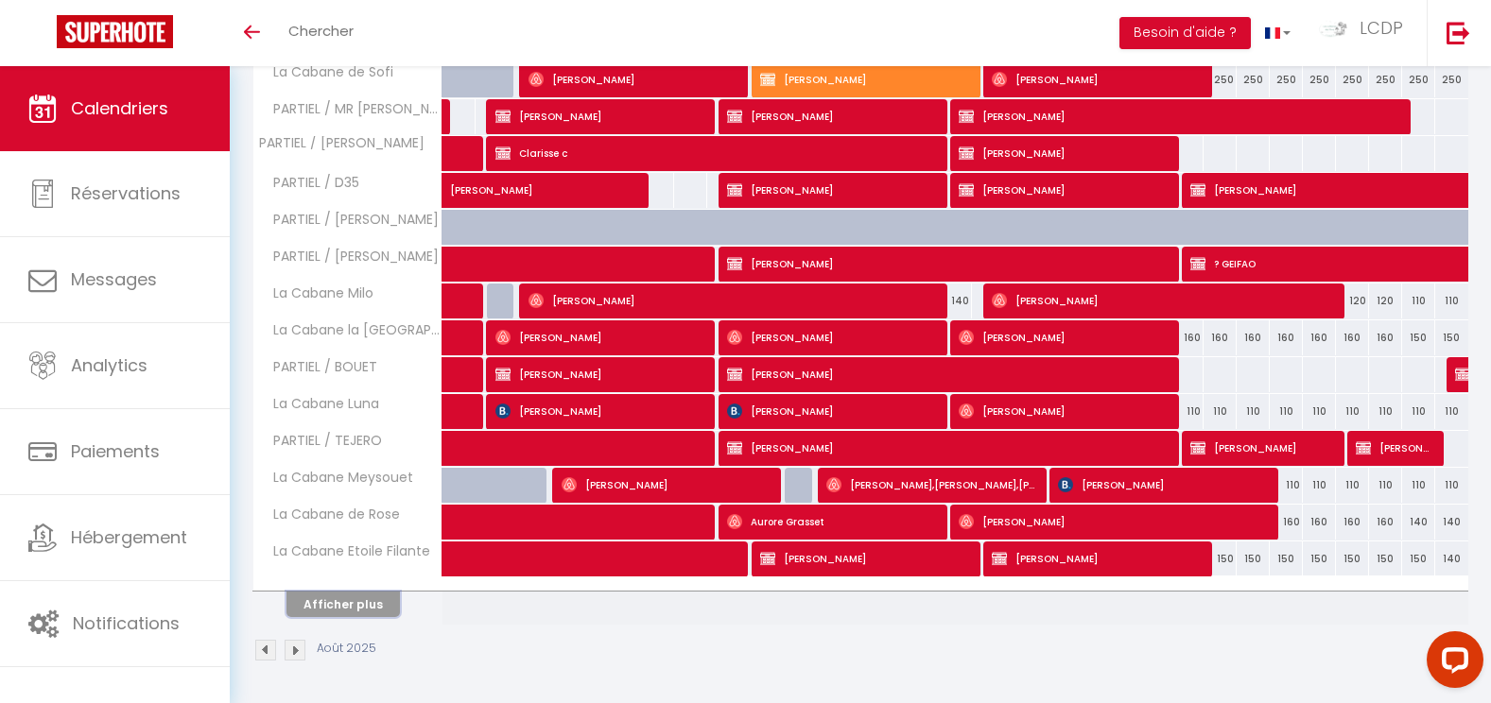
click at [354, 609] on button "Afficher plus" at bounding box center [342, 605] width 113 height 26
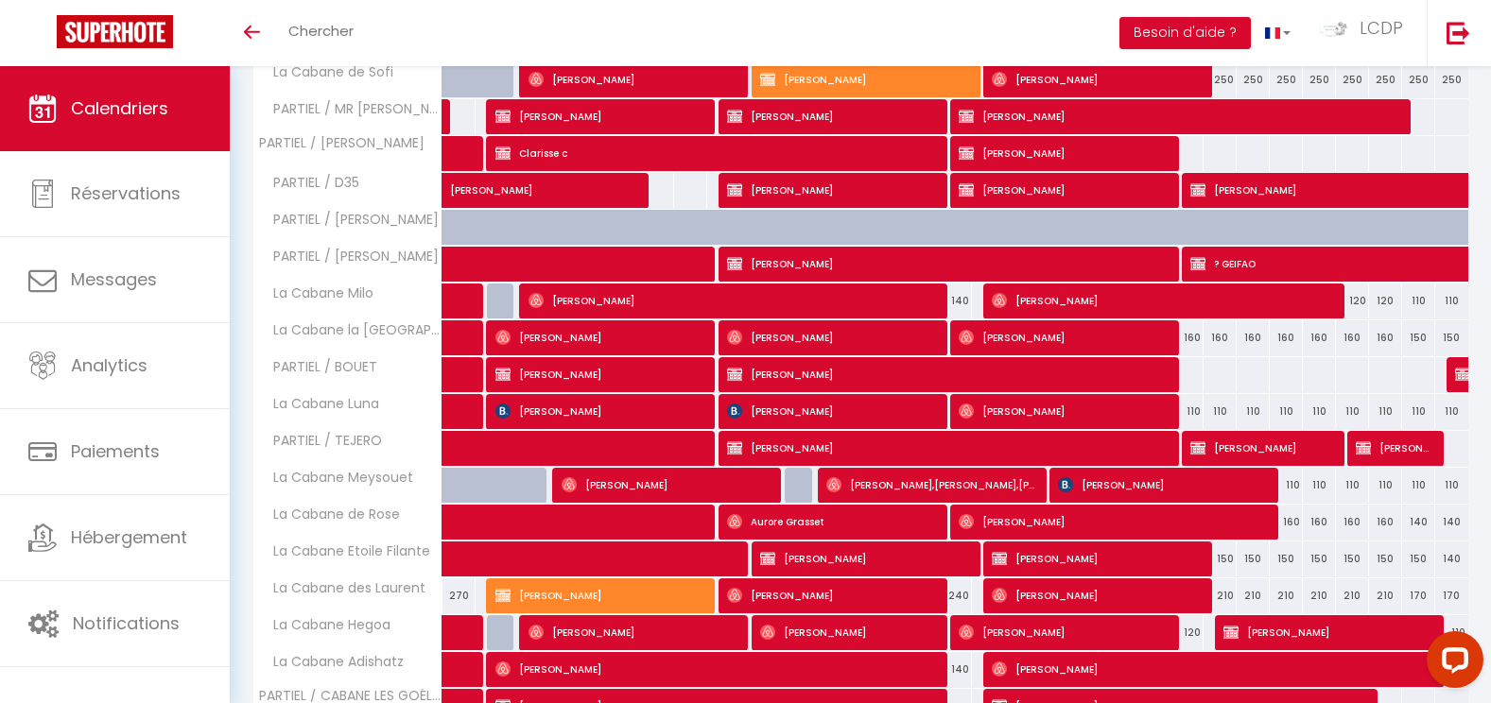
scroll to position [2028, 0]
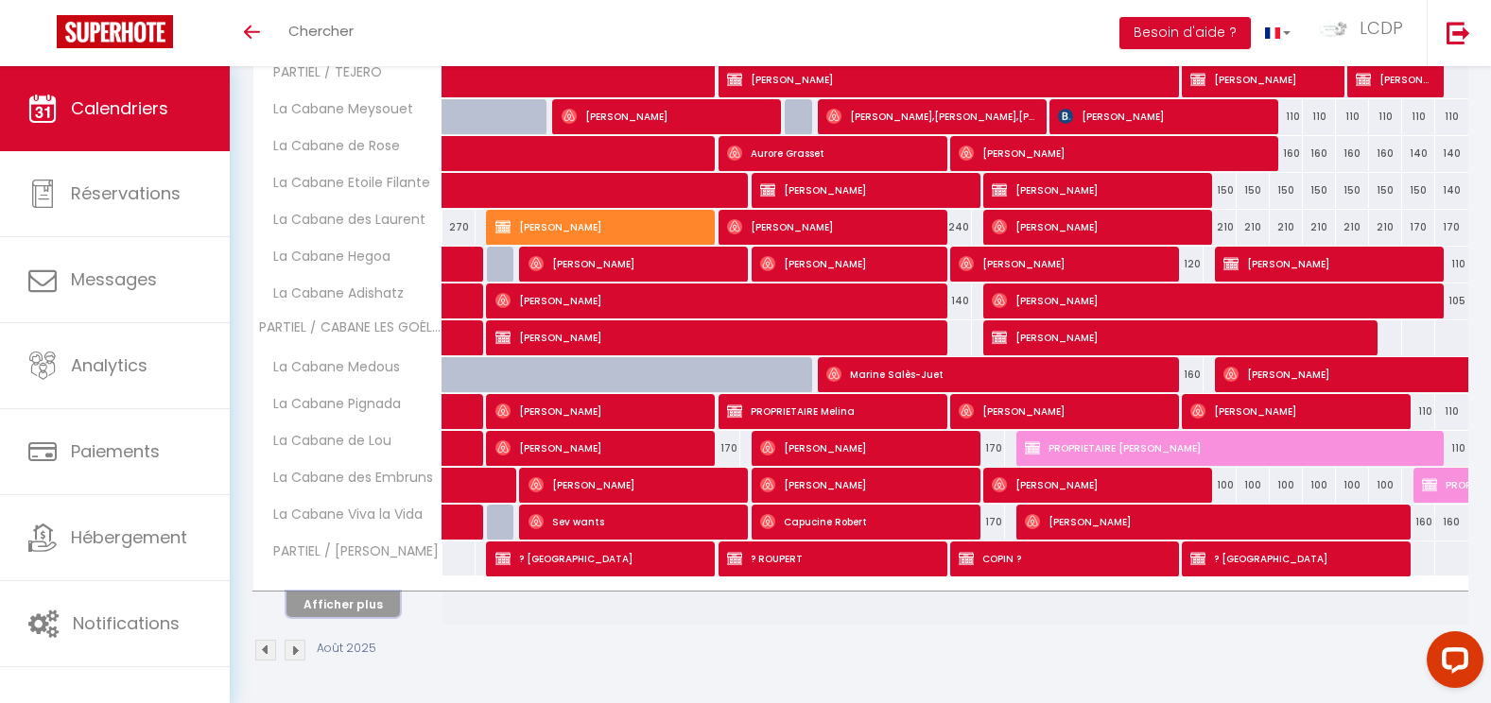
click at [351, 612] on button "Afficher plus" at bounding box center [342, 605] width 113 height 26
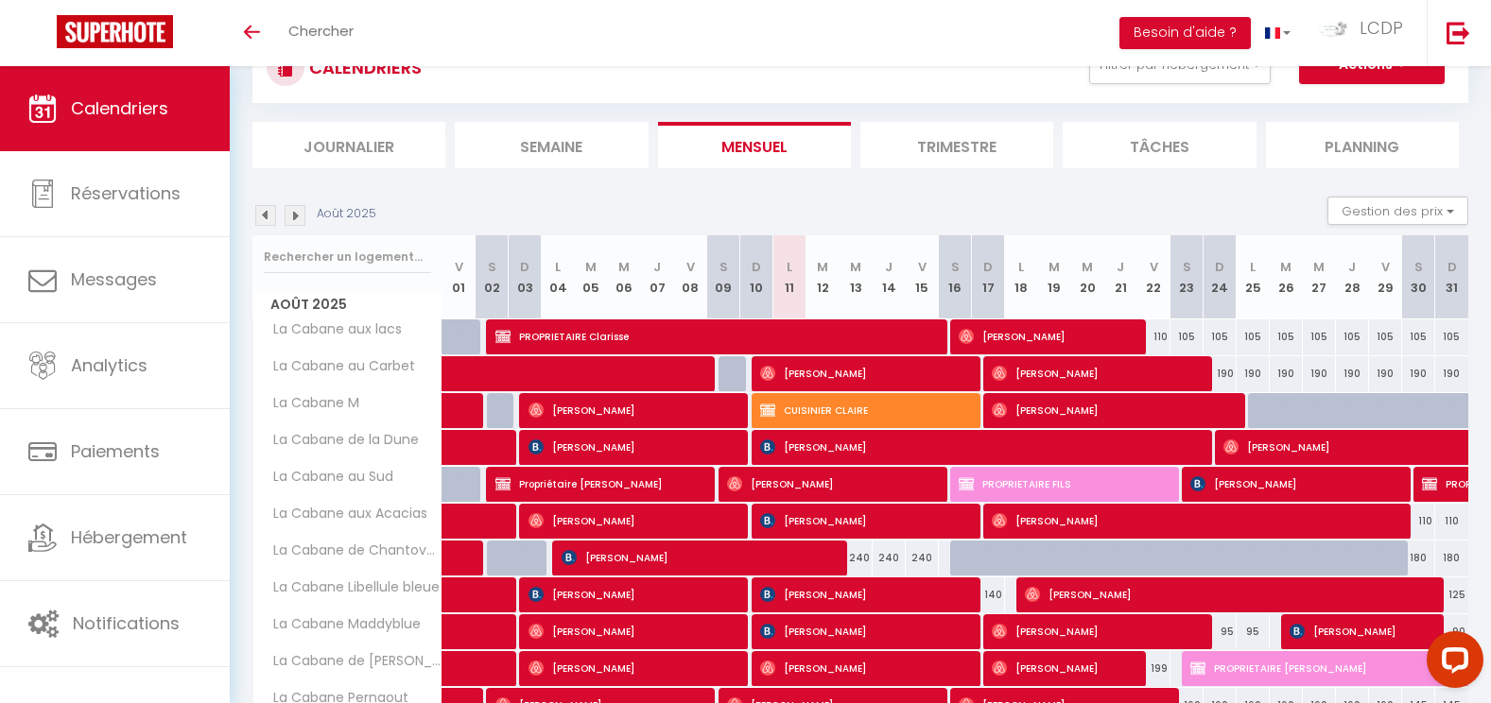
scroll to position [0, 0]
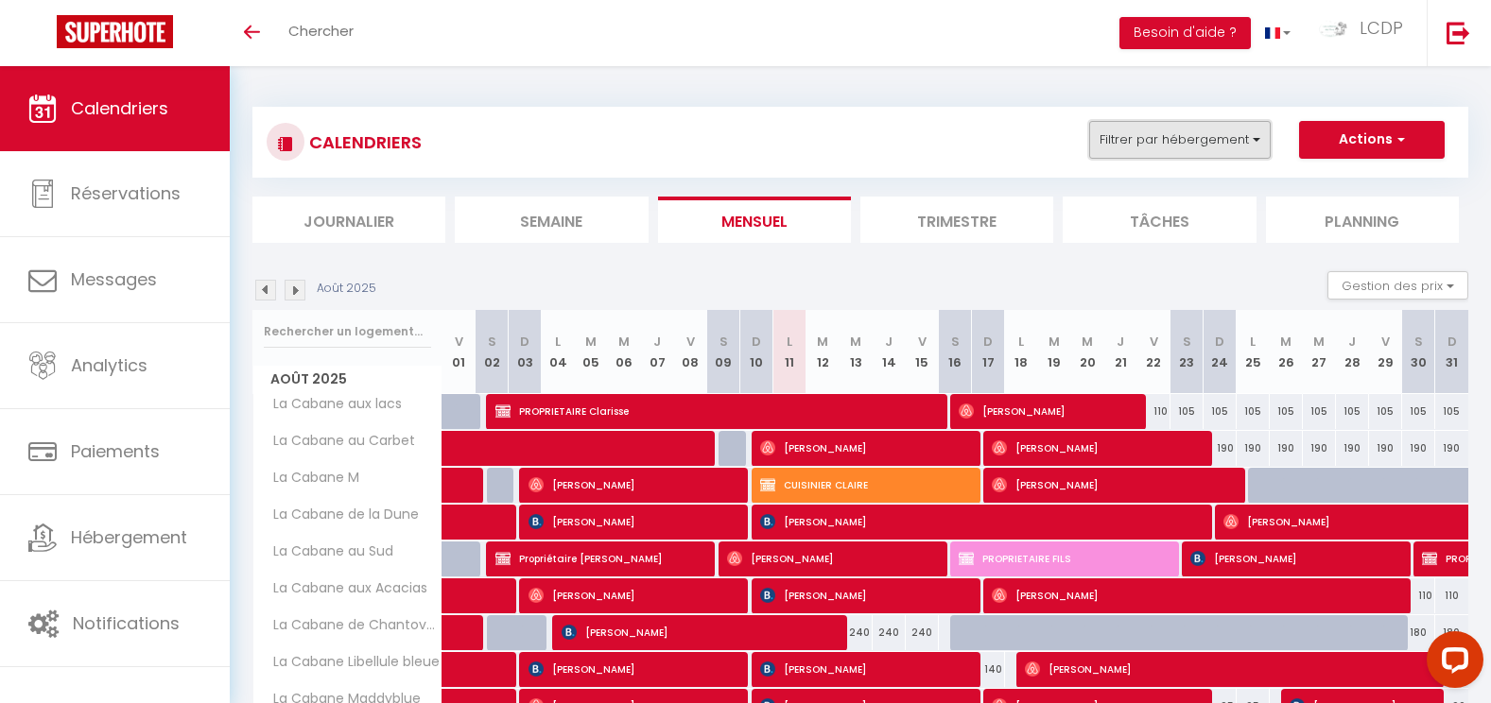
click at [1163, 123] on button "Filtrer par hébergement" at bounding box center [1179, 140] width 181 height 38
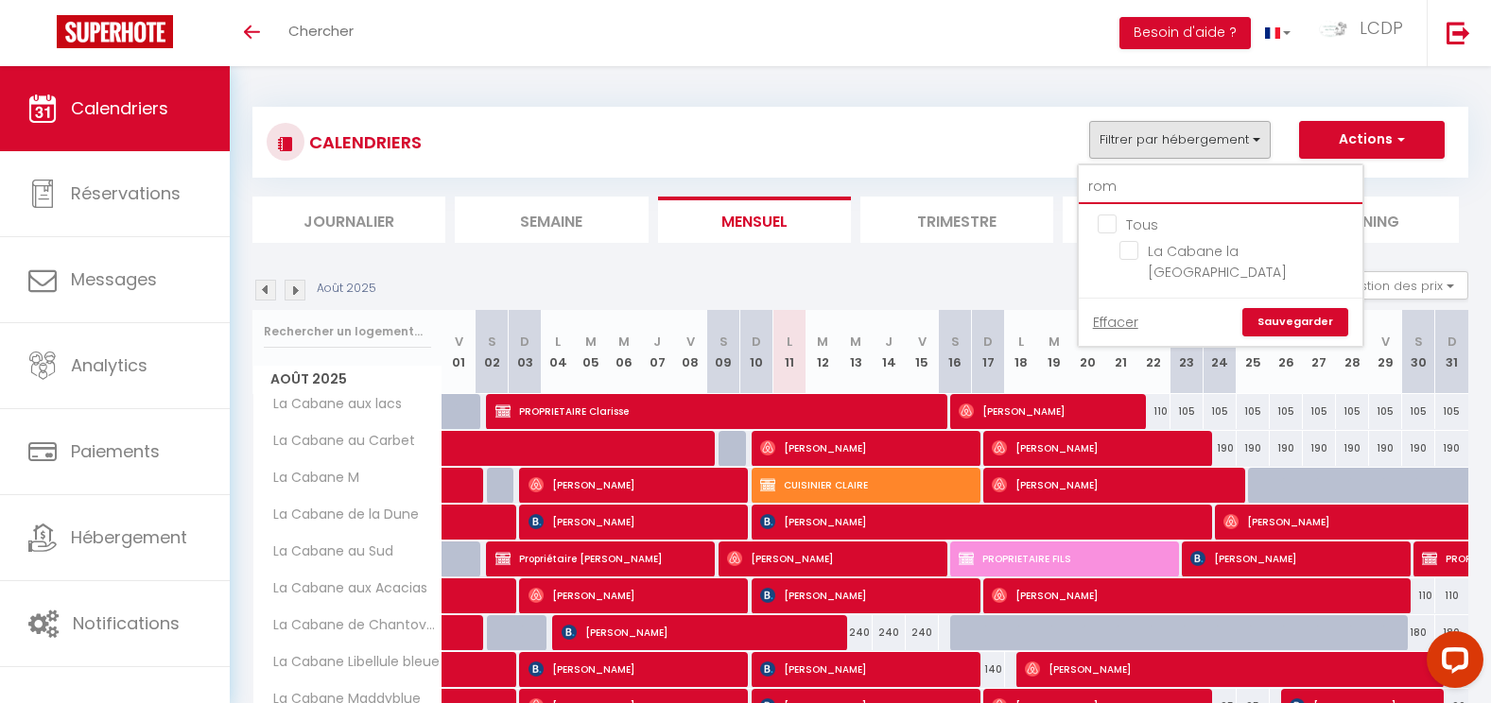
click at [1128, 188] on input "rom" at bounding box center [1221, 187] width 284 height 34
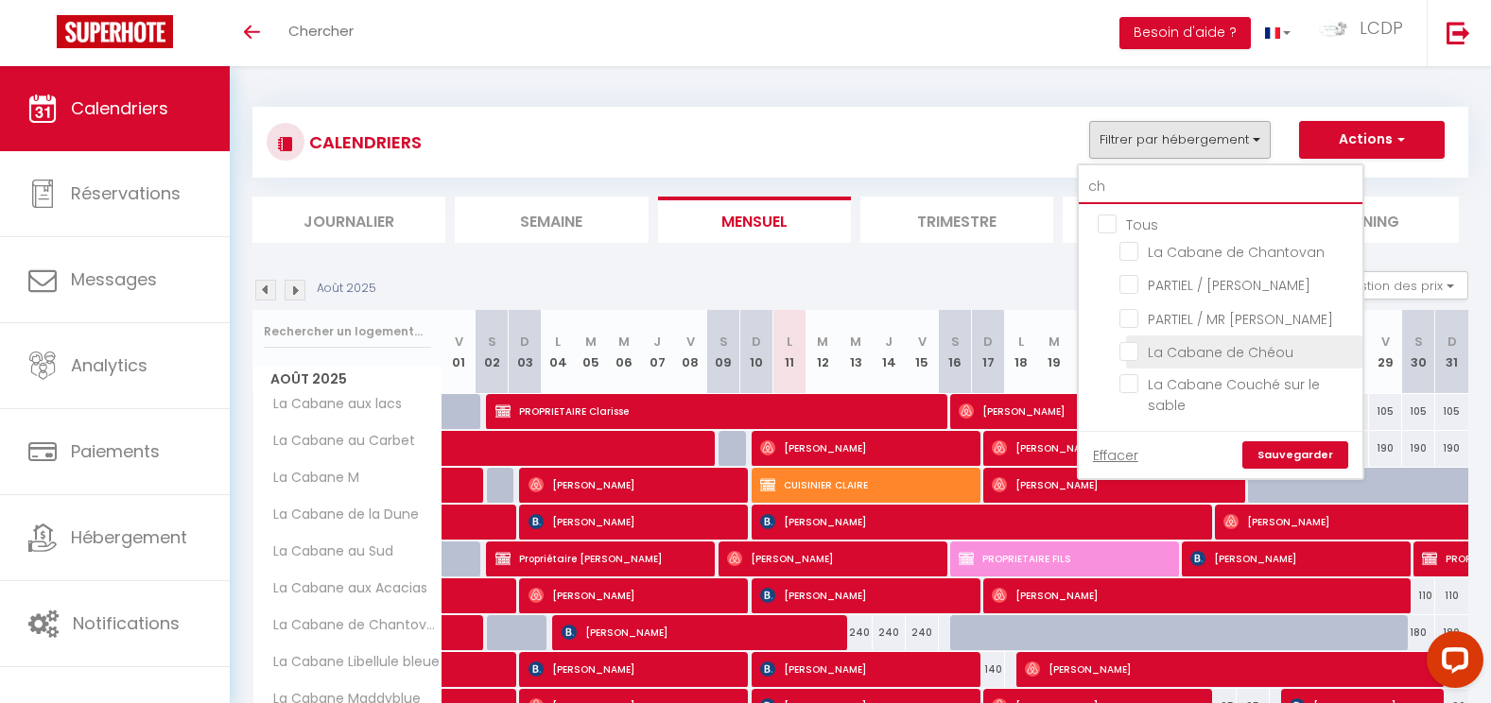
type input "ch"
click at [1254, 347] on input "La Cabane de Chéou" at bounding box center [1237, 350] width 236 height 19
checkbox input "true"
checkbox input "false"
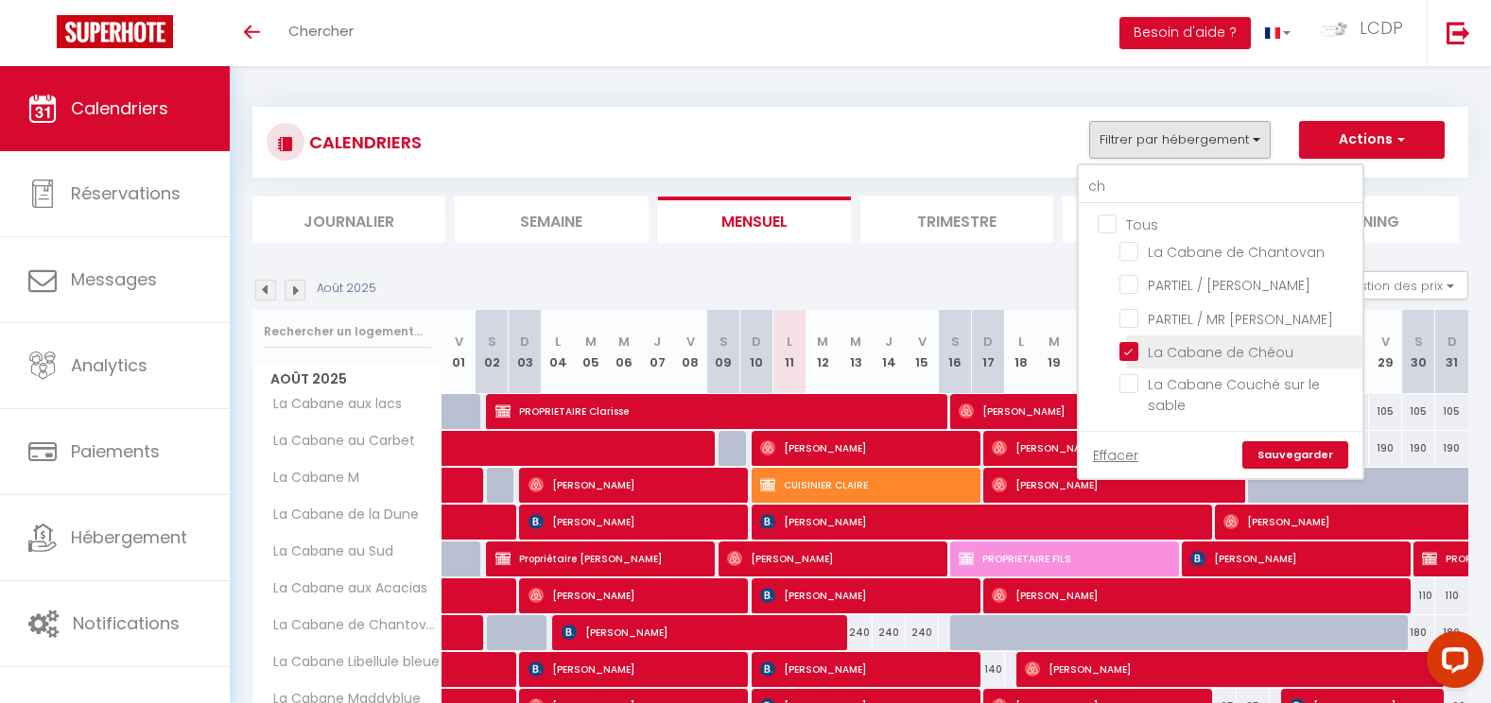
checkbox input "false"
click at [1292, 451] on link "Sauvegarder" at bounding box center [1295, 455] width 106 height 28
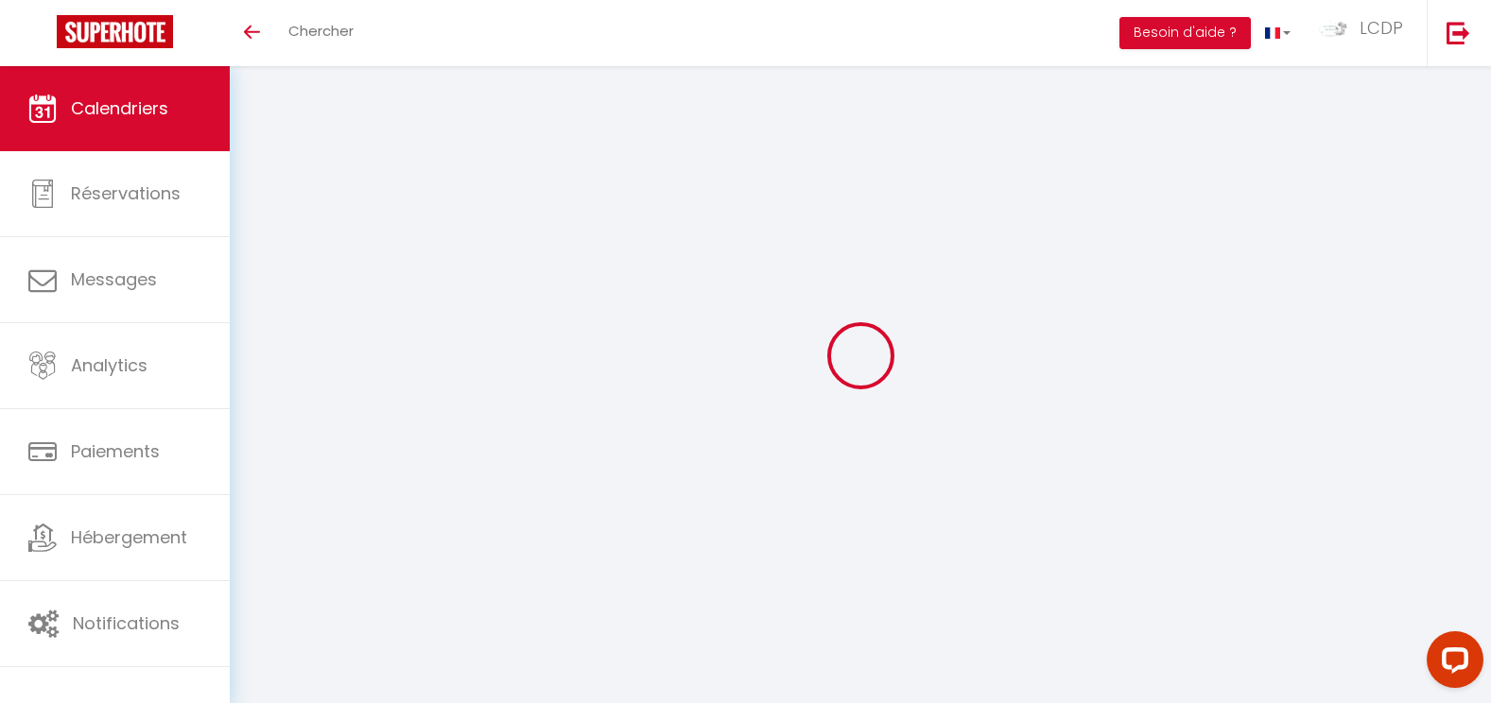
select select
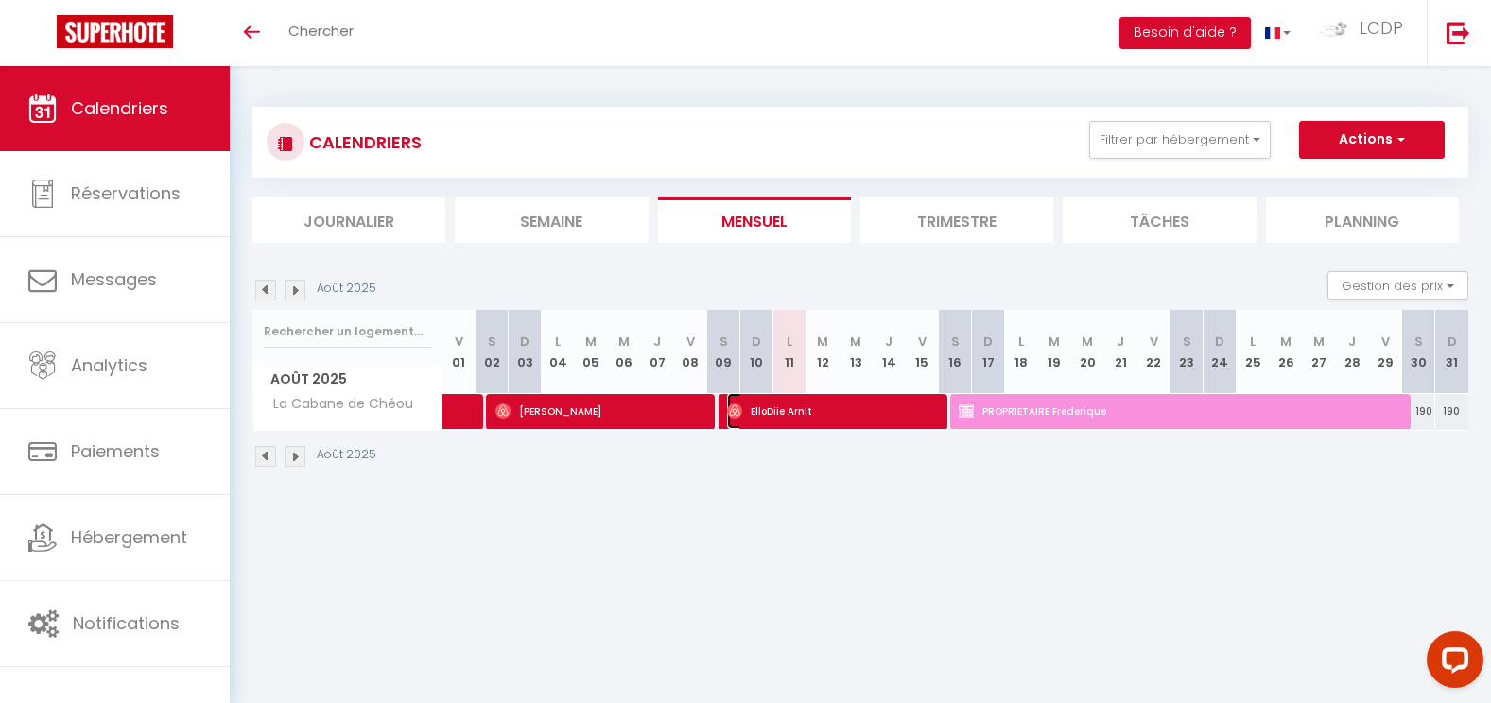
click at [809, 413] on span "ElloDiie Arnlt" at bounding box center [832, 411] width 210 height 36
select select "OK"
select select "0"
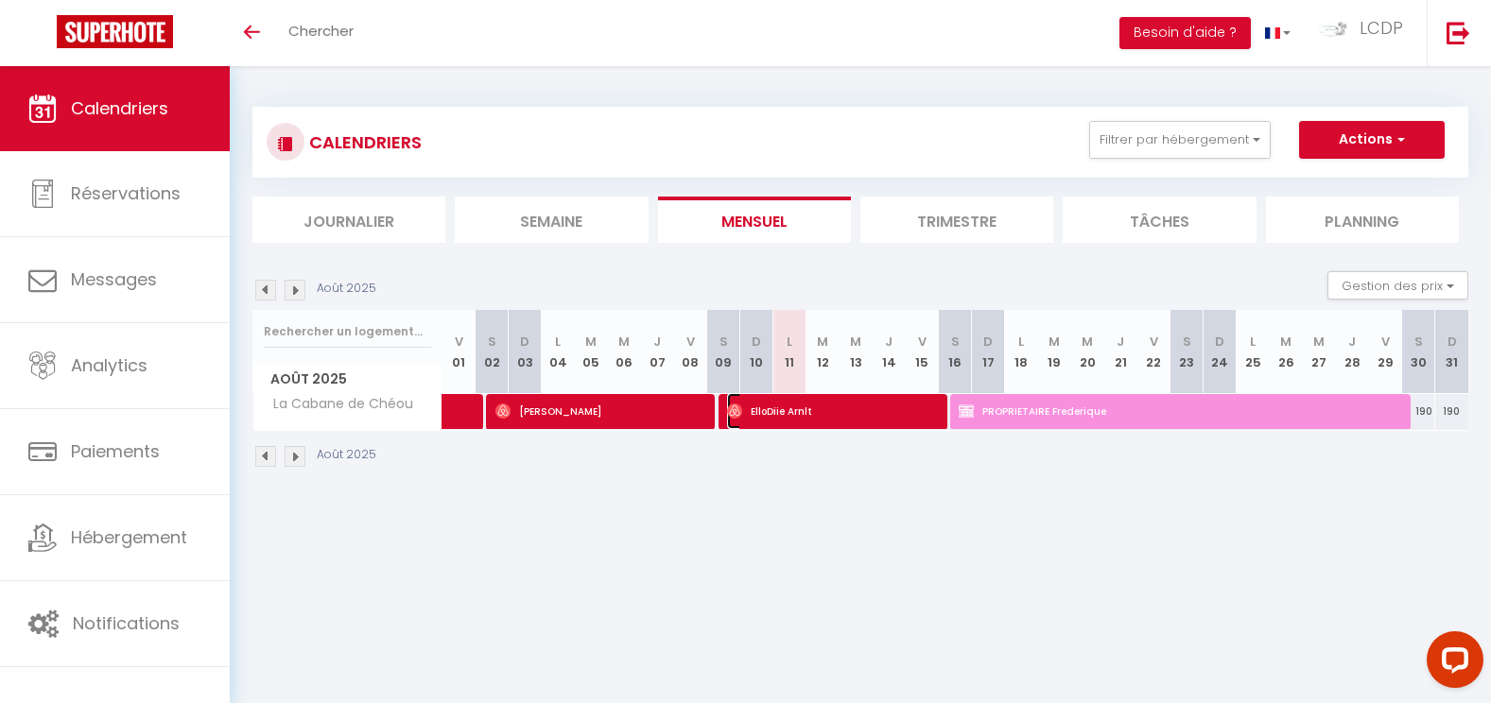
select select "1"
select select
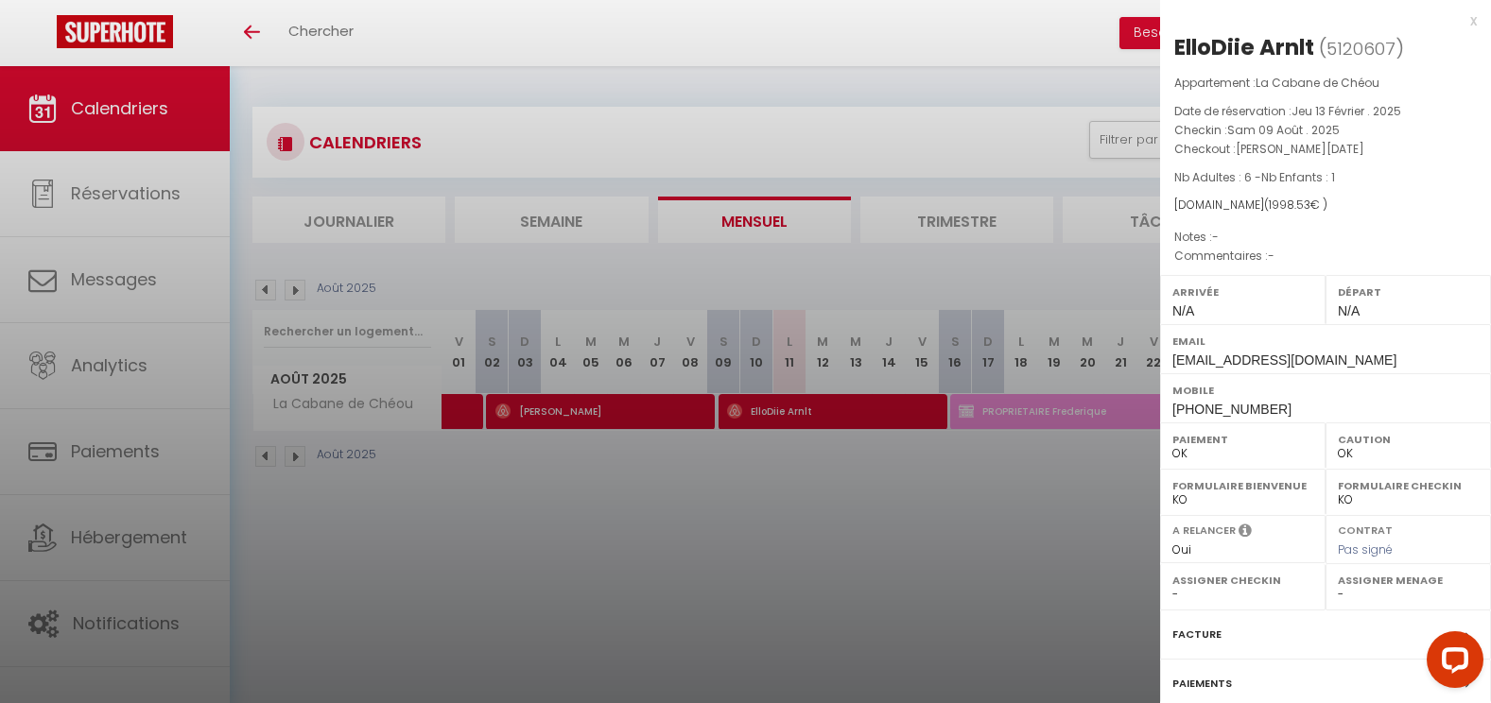
click at [1460, 20] on div "x" at bounding box center [1318, 20] width 317 height 23
